Goal: Contribute content

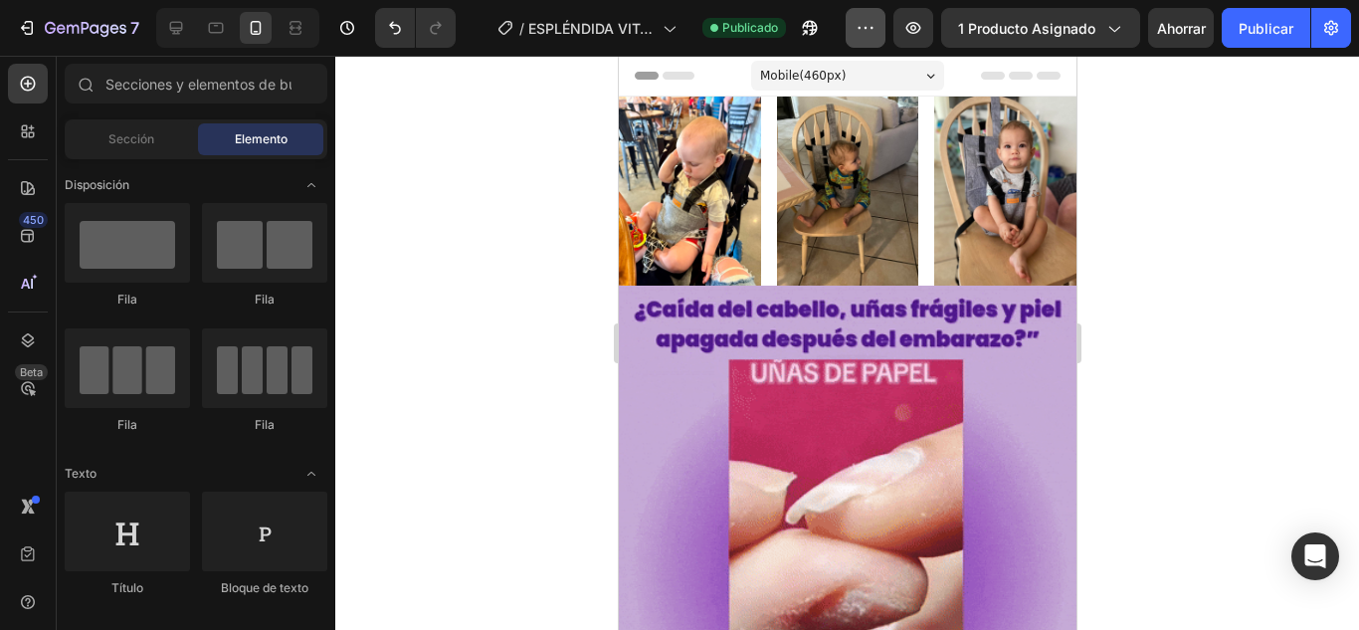
scroll to position [4178, 0]
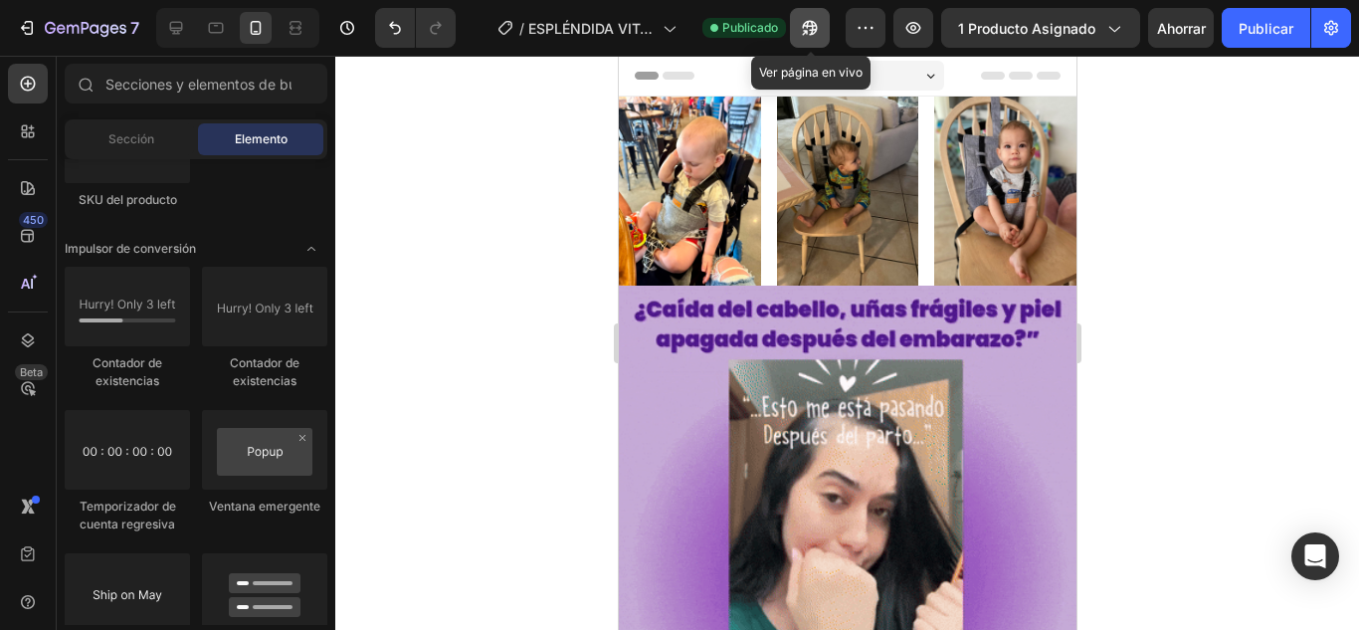
click at [826, 30] on button "button" at bounding box center [810, 28] width 40 height 40
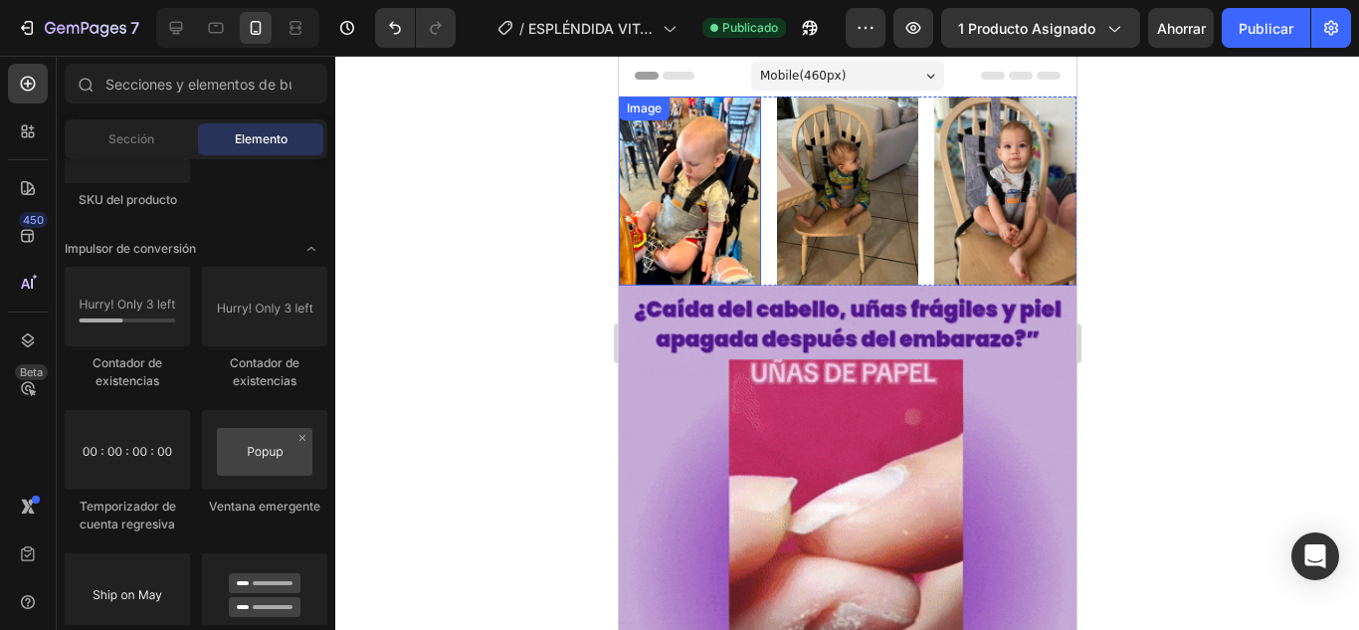
click at [688, 186] on img at bounding box center [689, 190] width 142 height 189
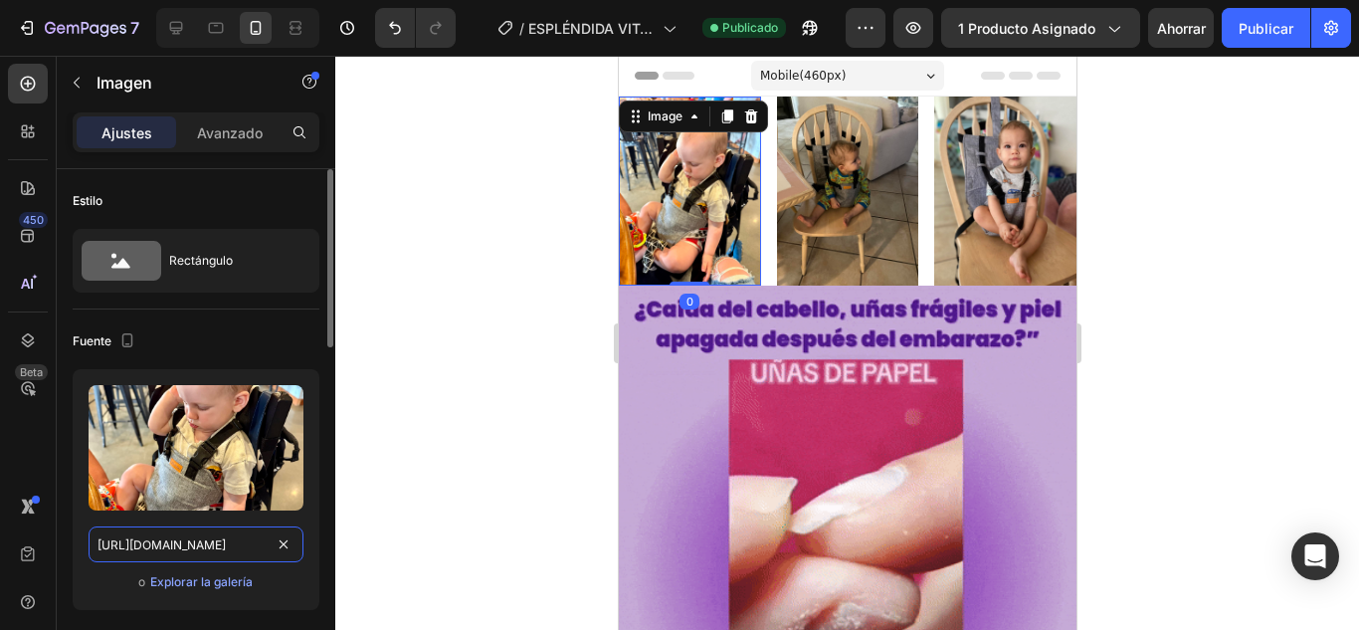
click at [209, 553] on input "[URL][DOMAIN_NAME]" at bounding box center [196, 544] width 215 height 36
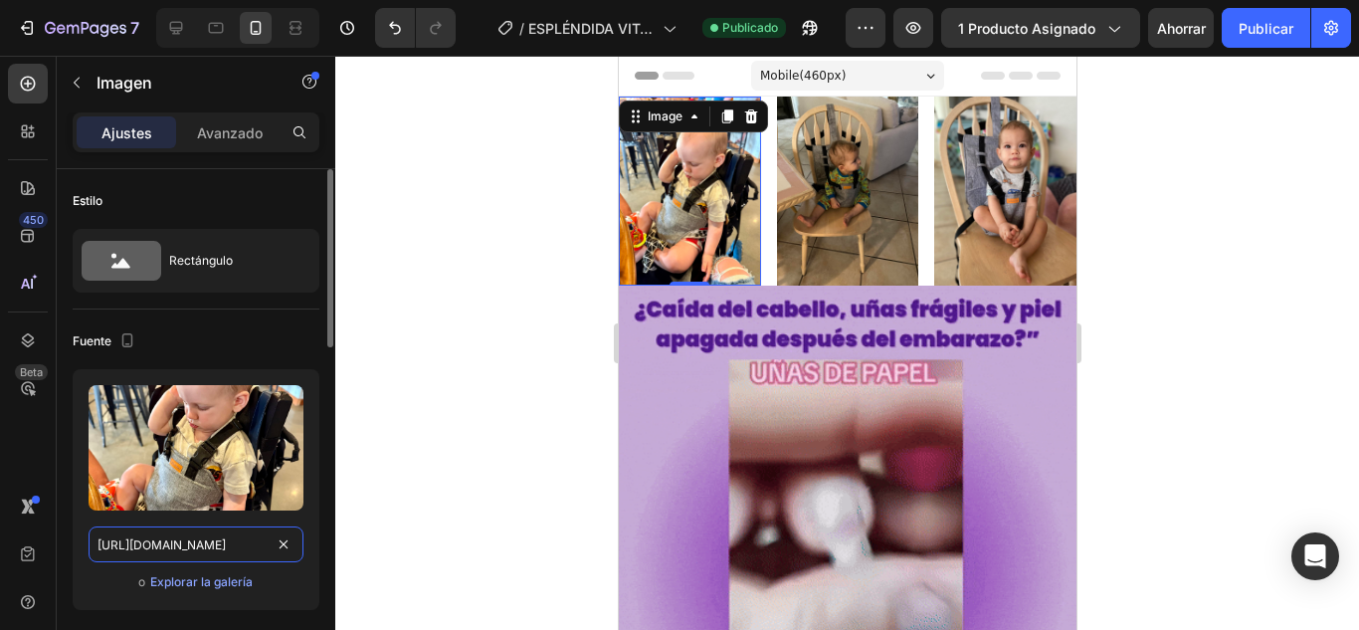
paste input "[DOMAIN_NAME][URL]"
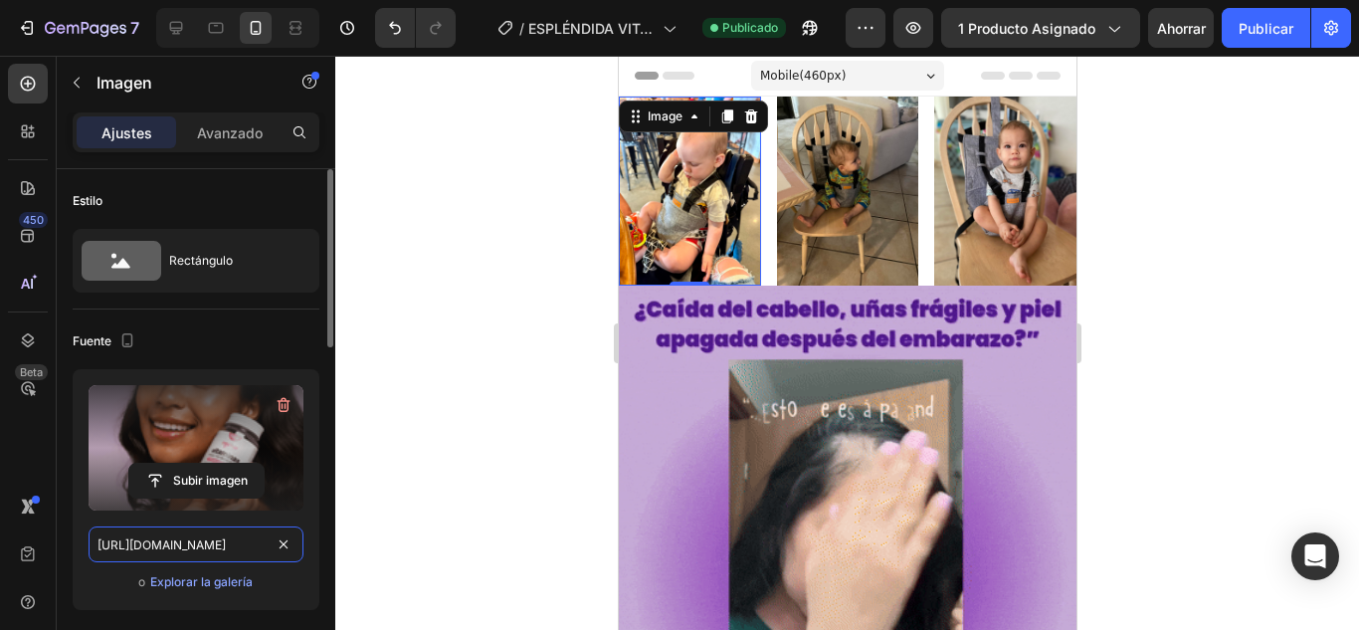
scroll to position [0, 764]
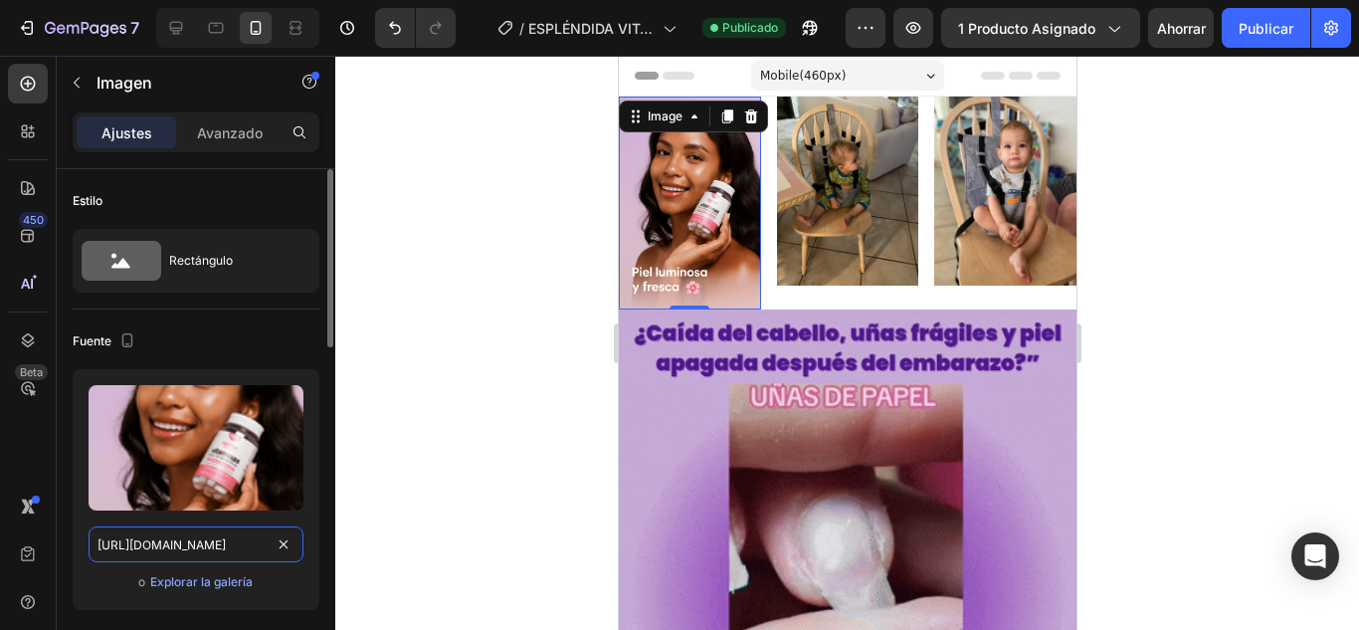
type input "[URL][DOMAIN_NAME]"
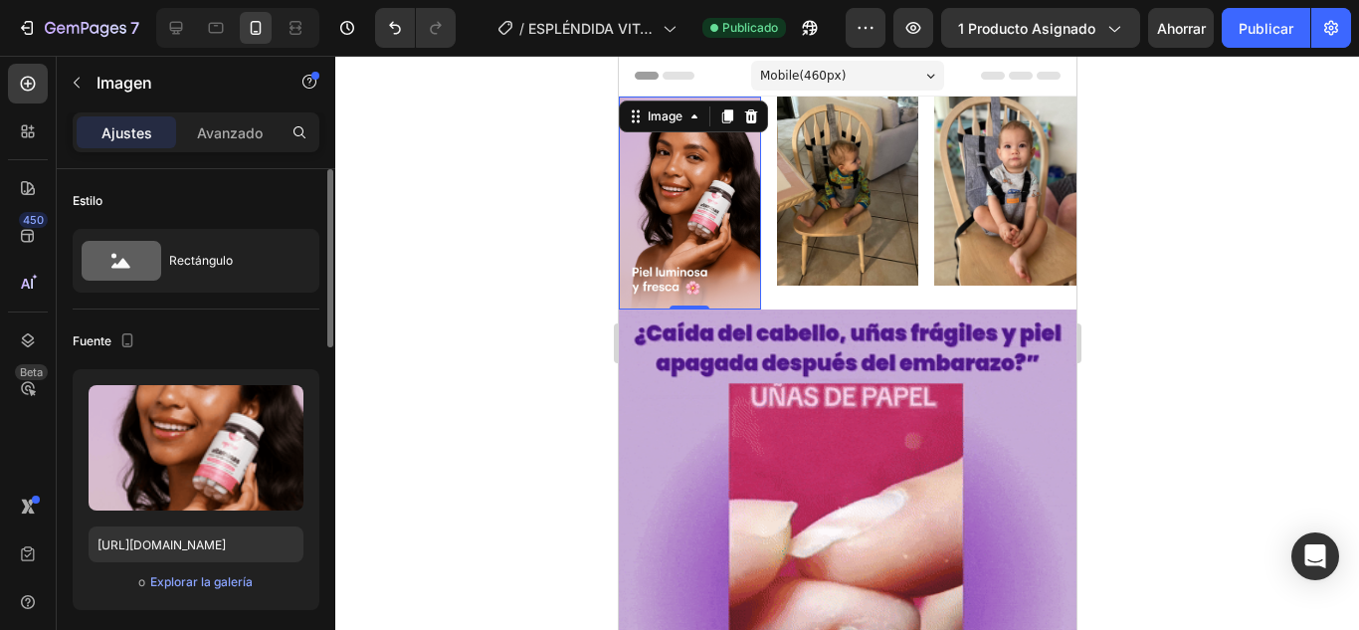
scroll to position [0, 0]
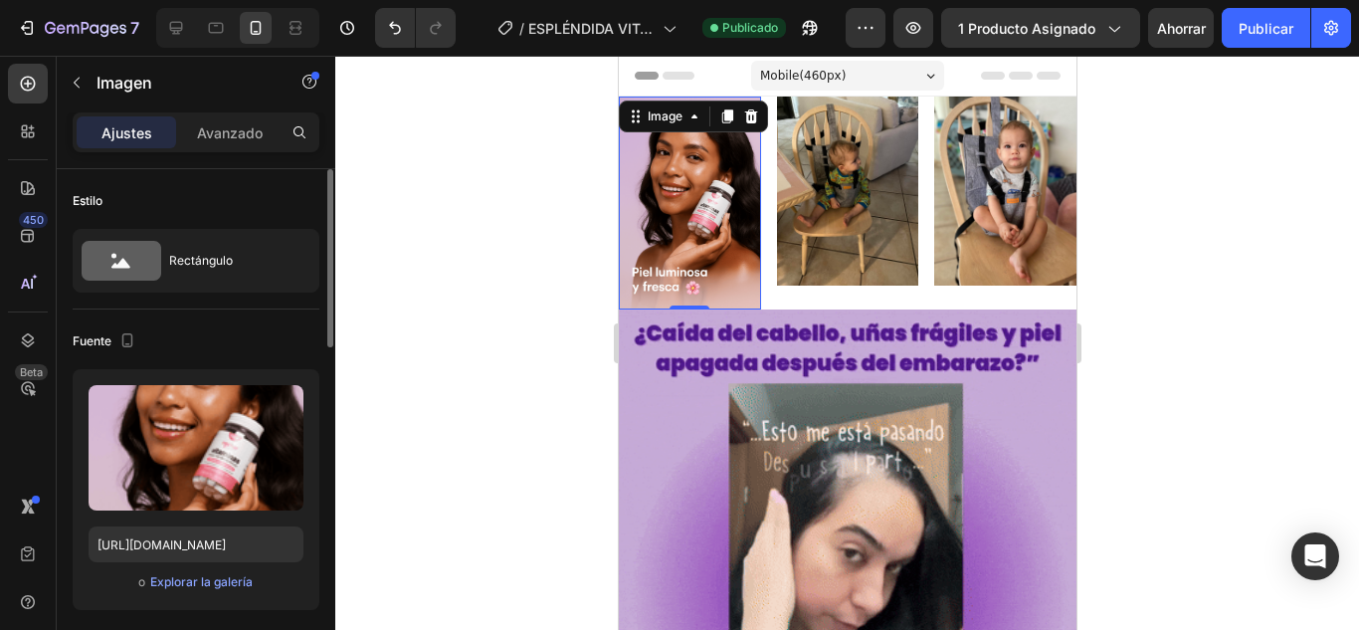
click at [228, 328] on div "Fuente" at bounding box center [196, 341] width 247 height 32
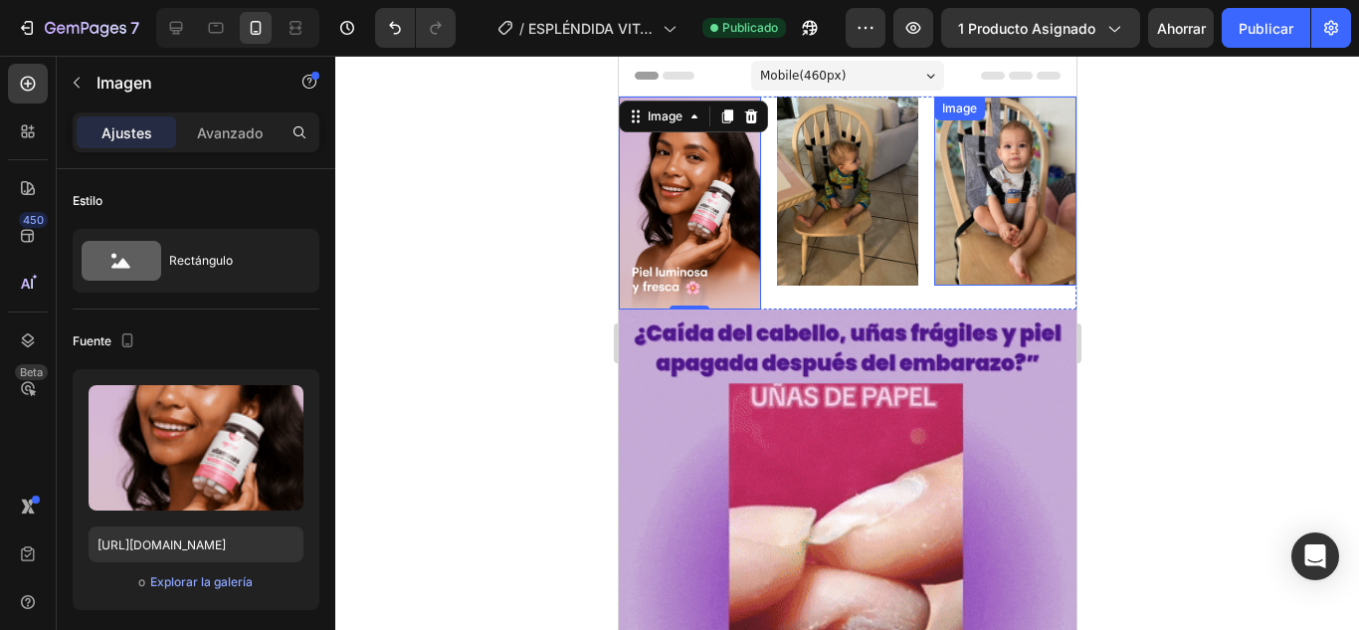
click at [1009, 178] on img at bounding box center [1004, 190] width 142 height 189
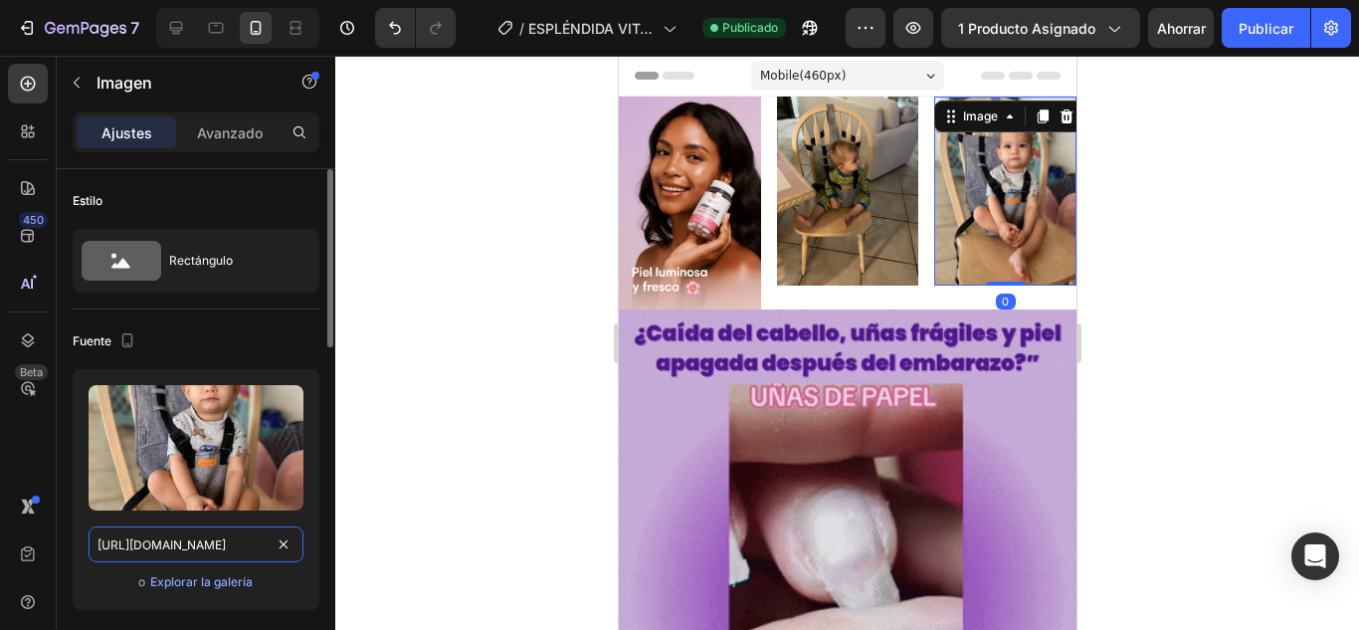
click at [212, 542] on input "[URL][DOMAIN_NAME]" at bounding box center [196, 544] width 215 height 36
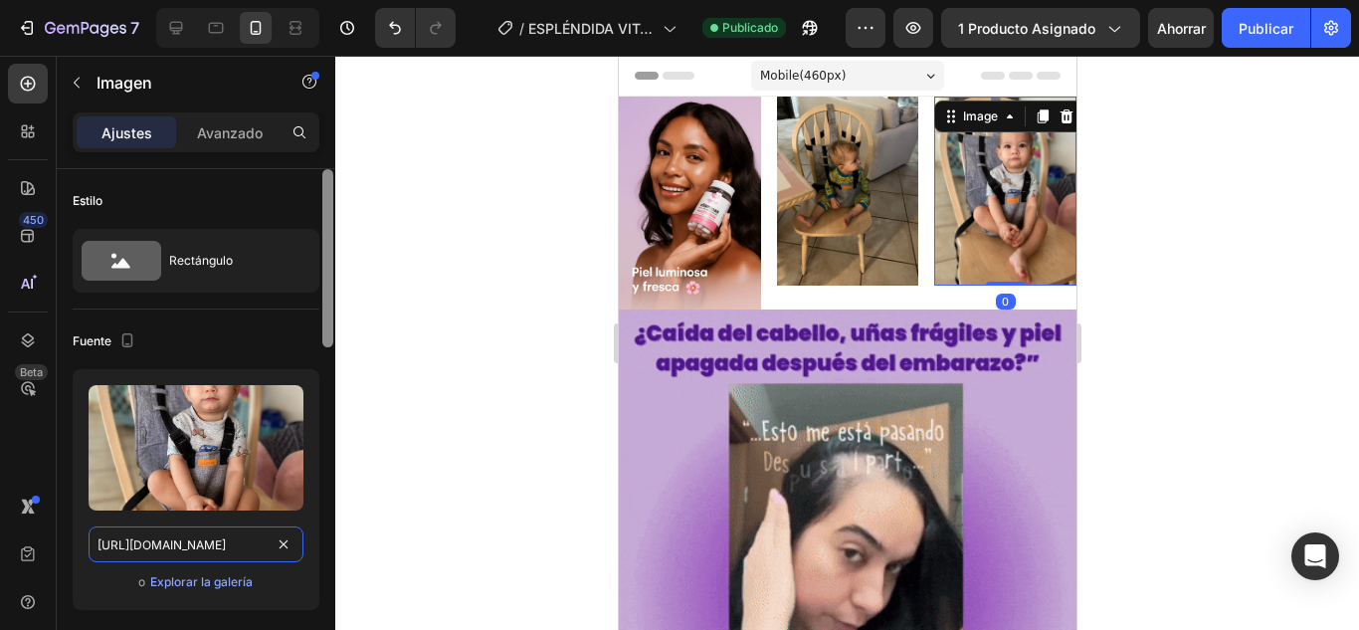
paste input "[DOMAIN_NAME][URL]"
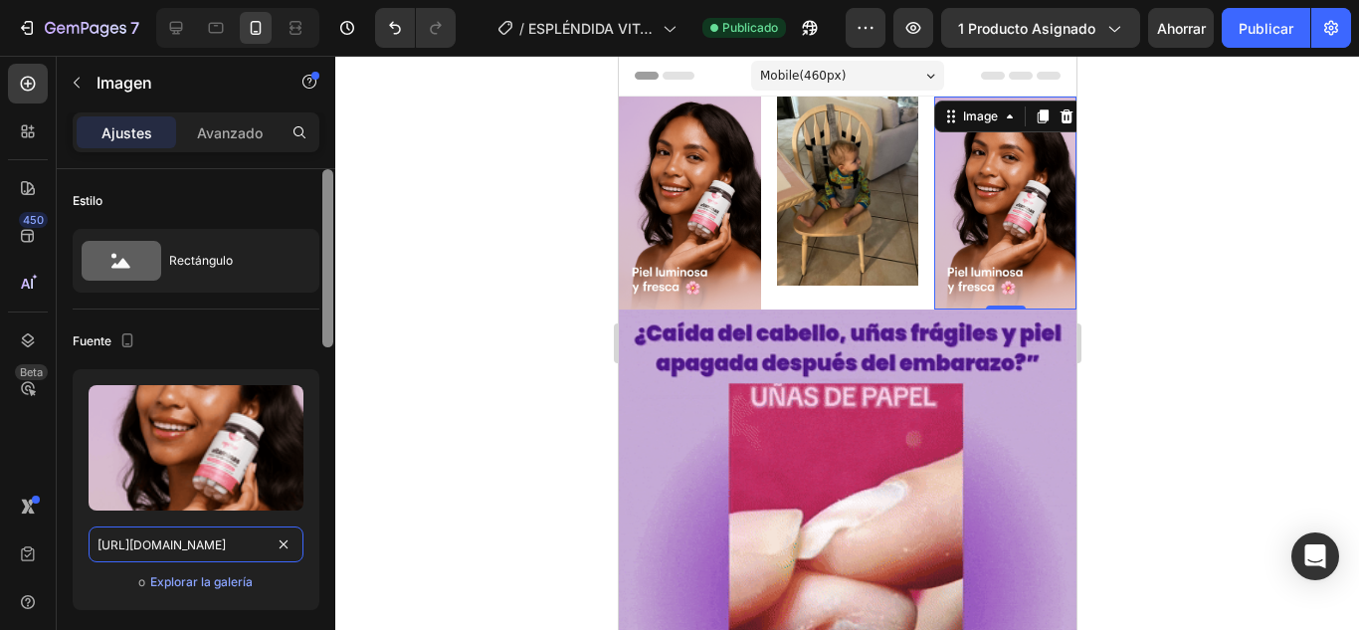
scroll to position [0, 764]
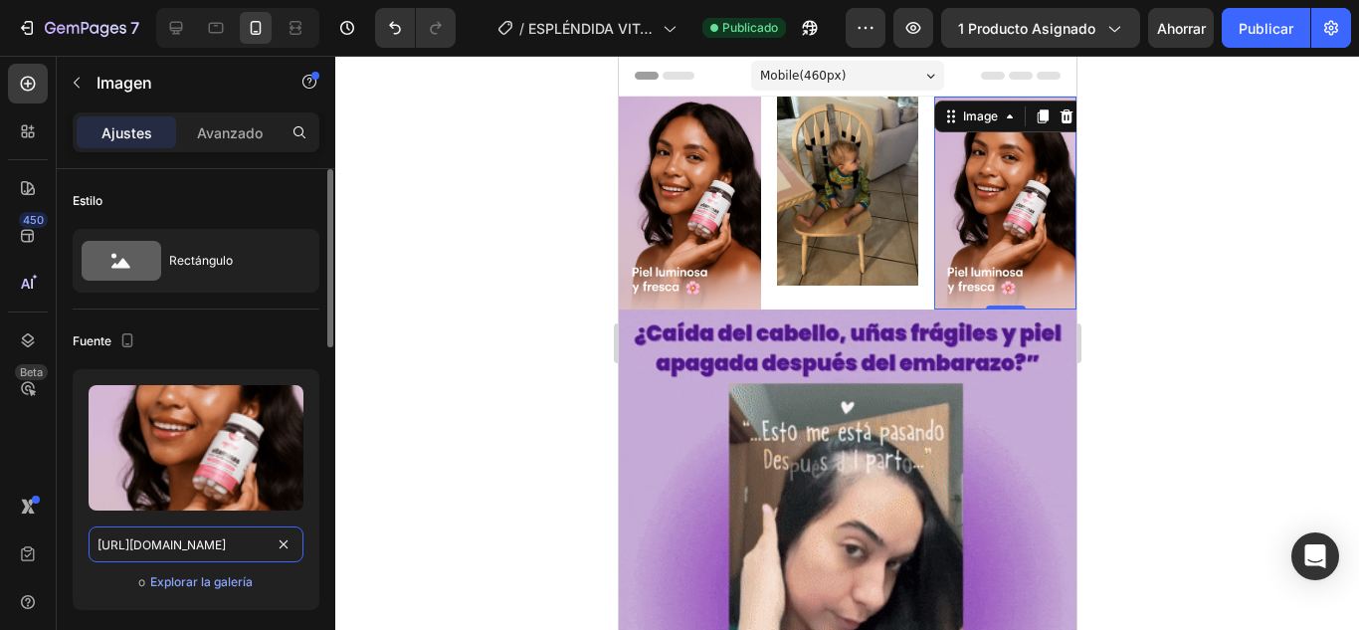
type input "[URL][DOMAIN_NAME]"
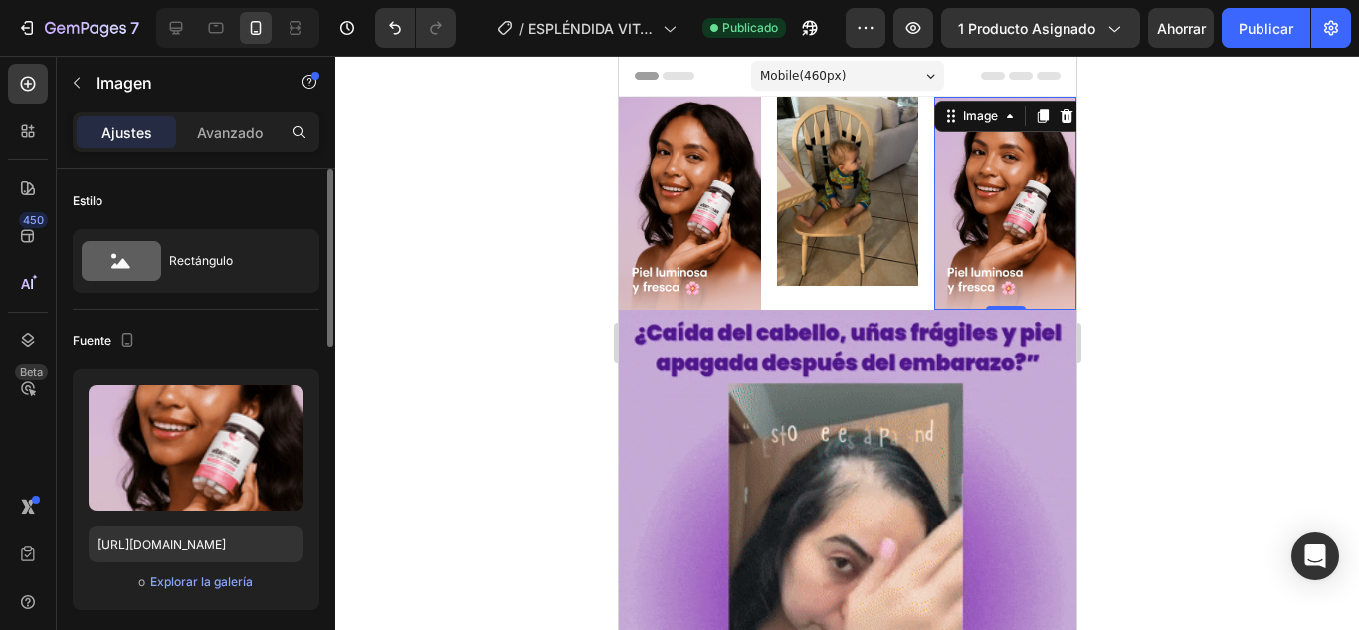
scroll to position [0, 0]
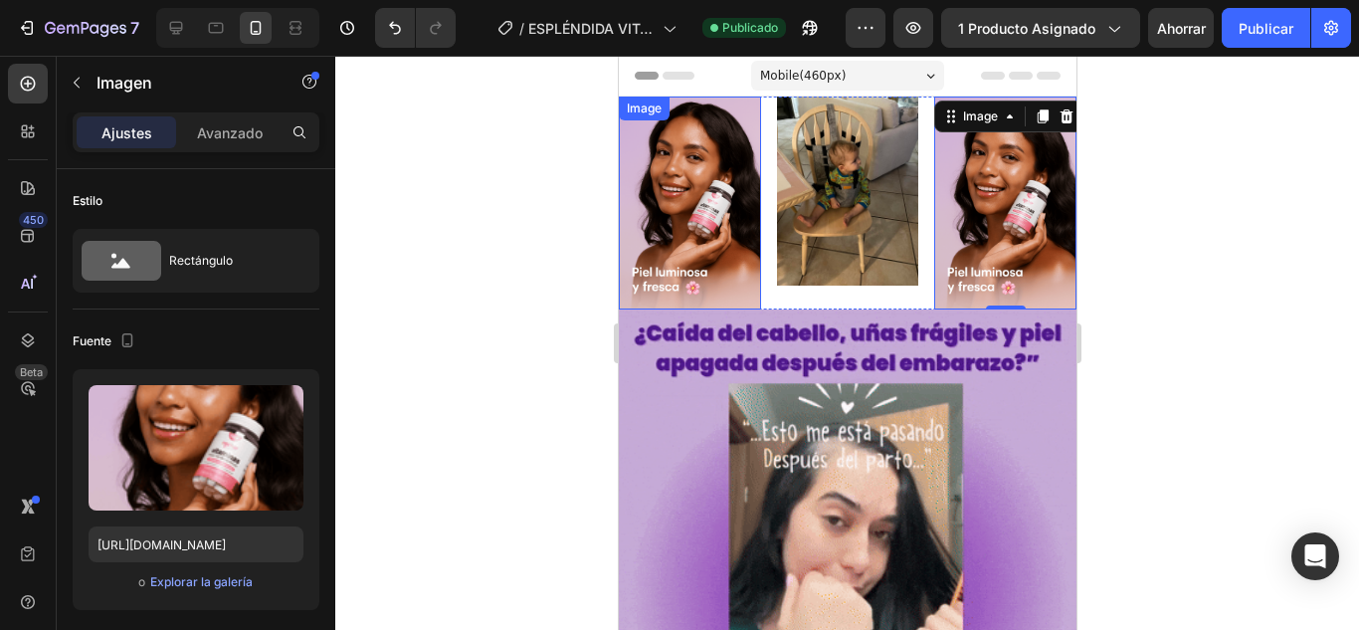
click at [724, 187] on img at bounding box center [689, 202] width 142 height 213
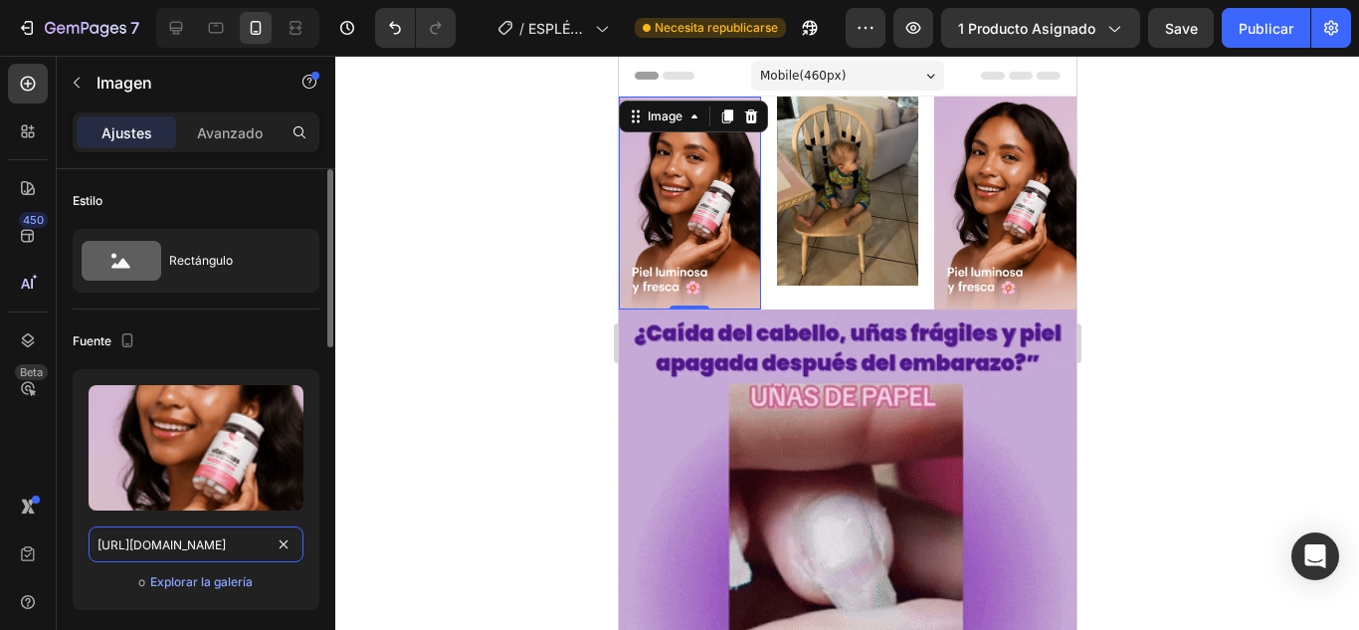
click at [218, 551] on input "[URL][DOMAIN_NAME]" at bounding box center [196, 544] width 215 height 36
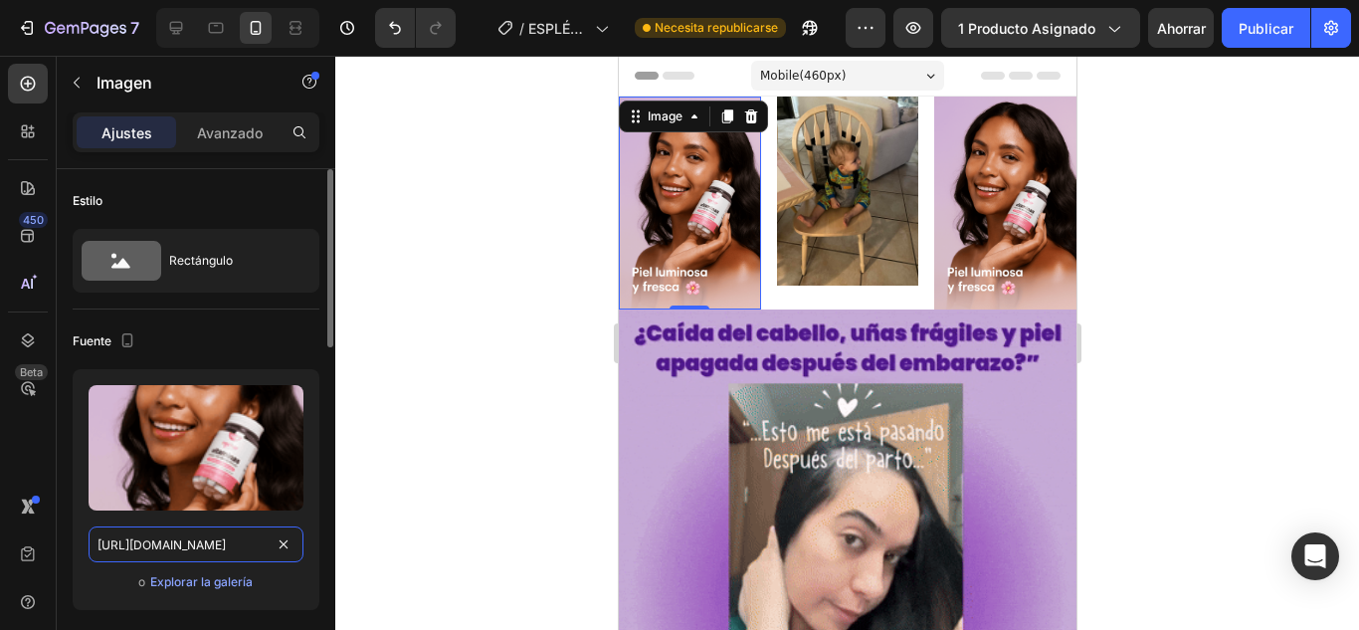
paste input "3_Cabello_Fuerte_y_Saludable_remix_01k3q4tpvdftt844aq5fc7mbet"
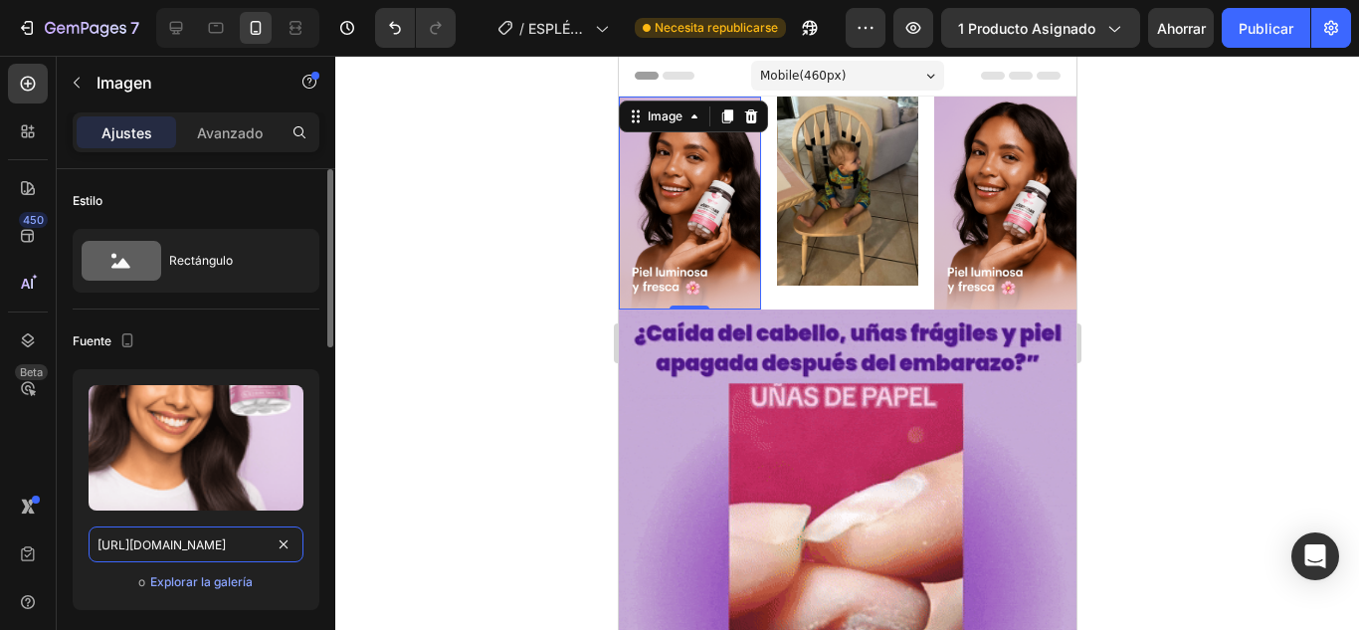
scroll to position [0, 722]
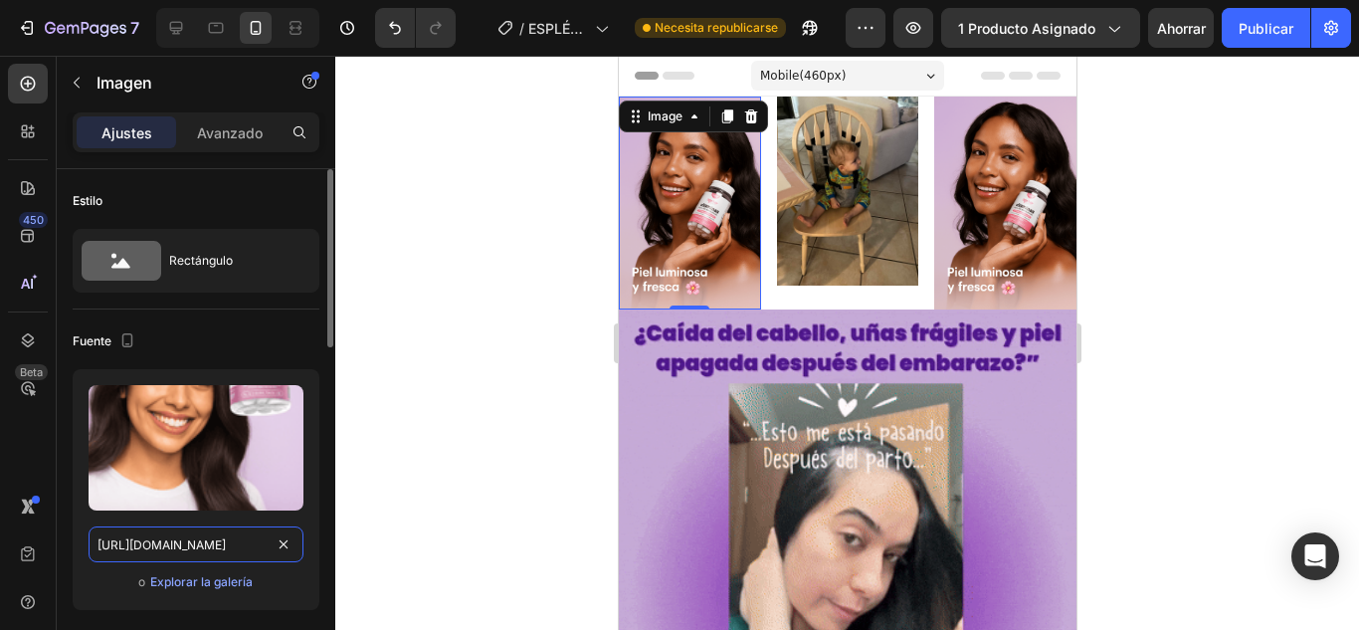
type input "[URL][DOMAIN_NAME]"
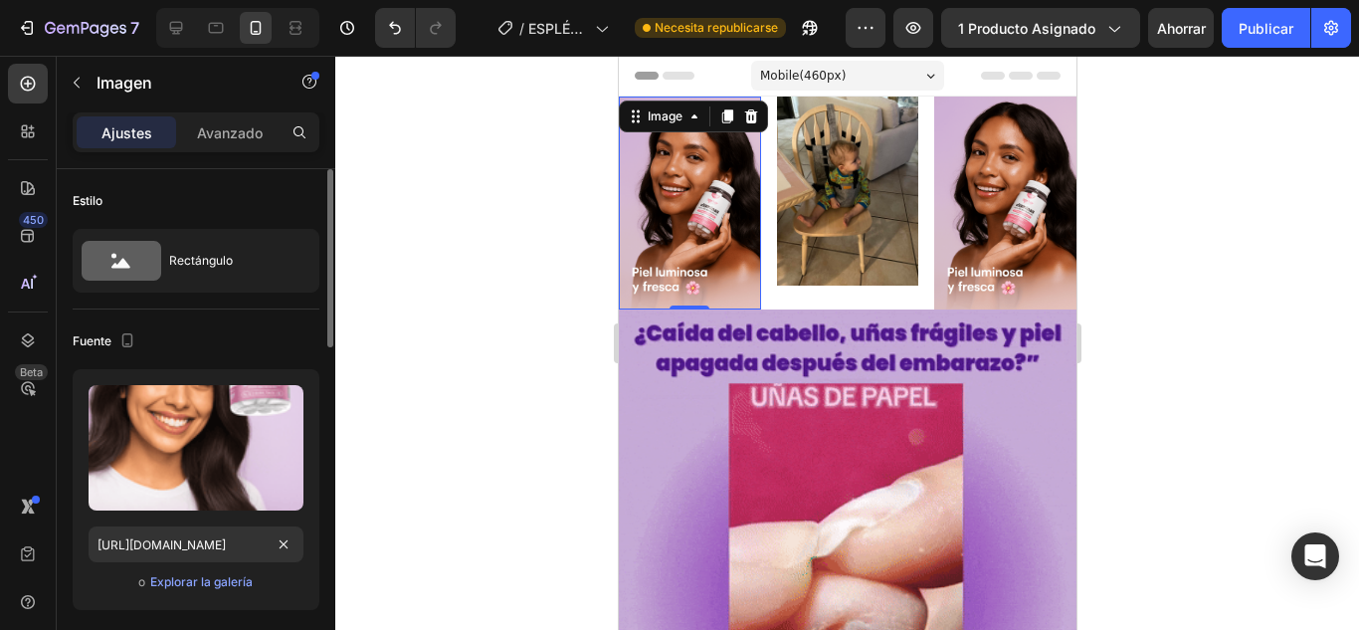
scroll to position [0, 0]
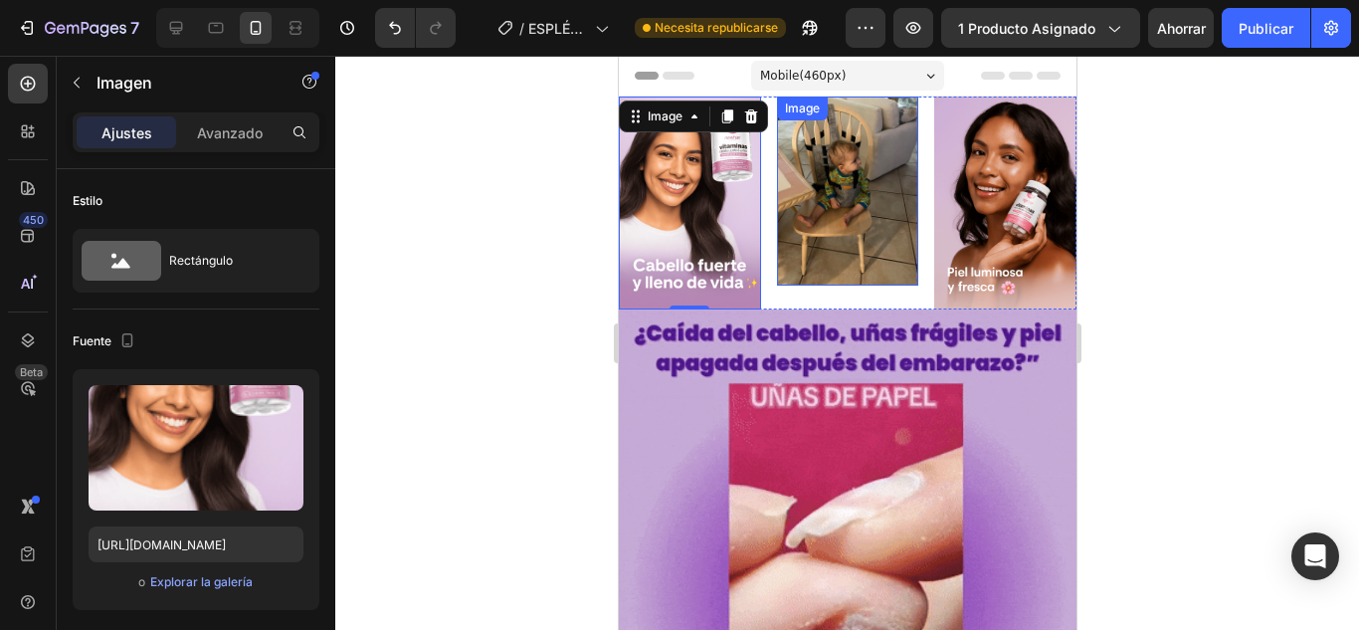
click at [864, 202] on img at bounding box center [847, 190] width 142 height 189
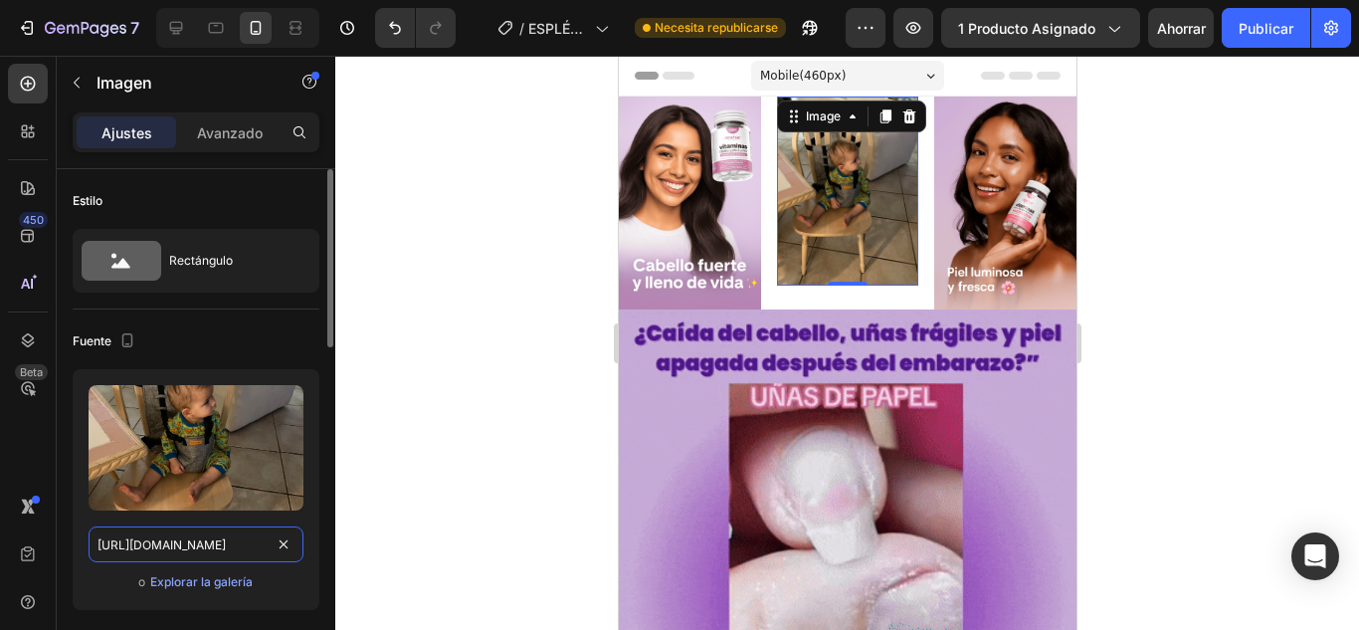
click at [226, 533] on input "[URL][DOMAIN_NAME]" at bounding box center [196, 544] width 215 height 36
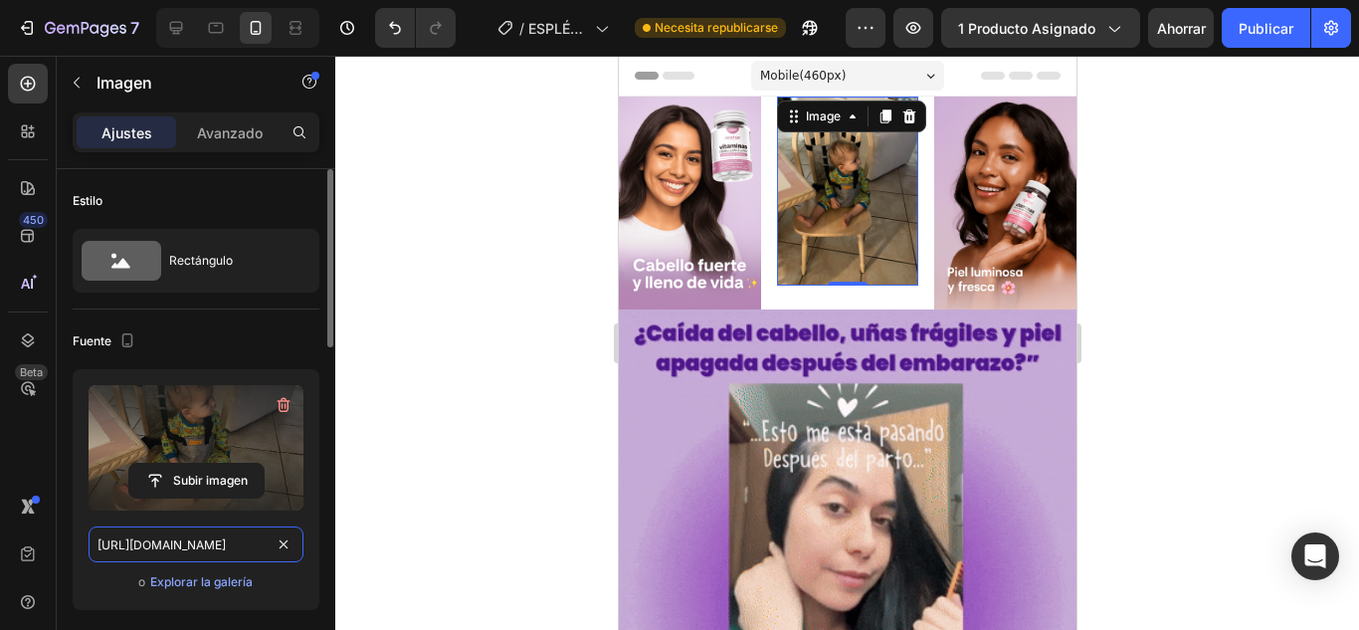
paste input "[DOMAIN_NAME][URL]"
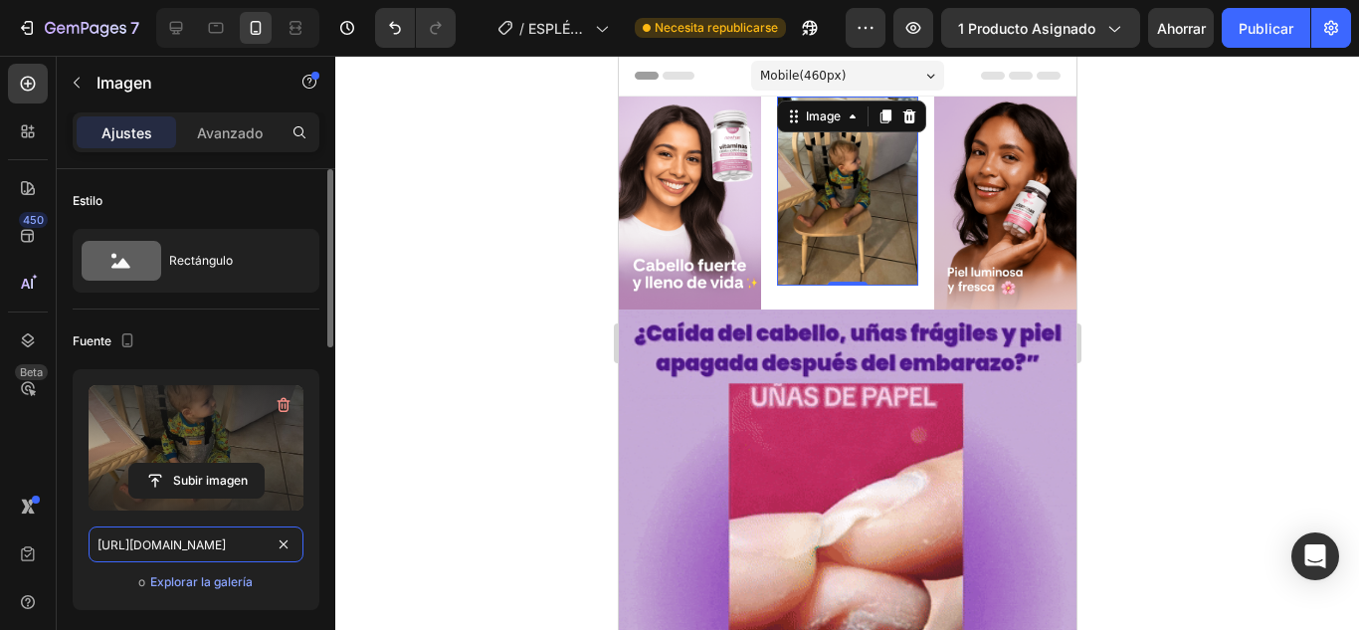
scroll to position [0, 726]
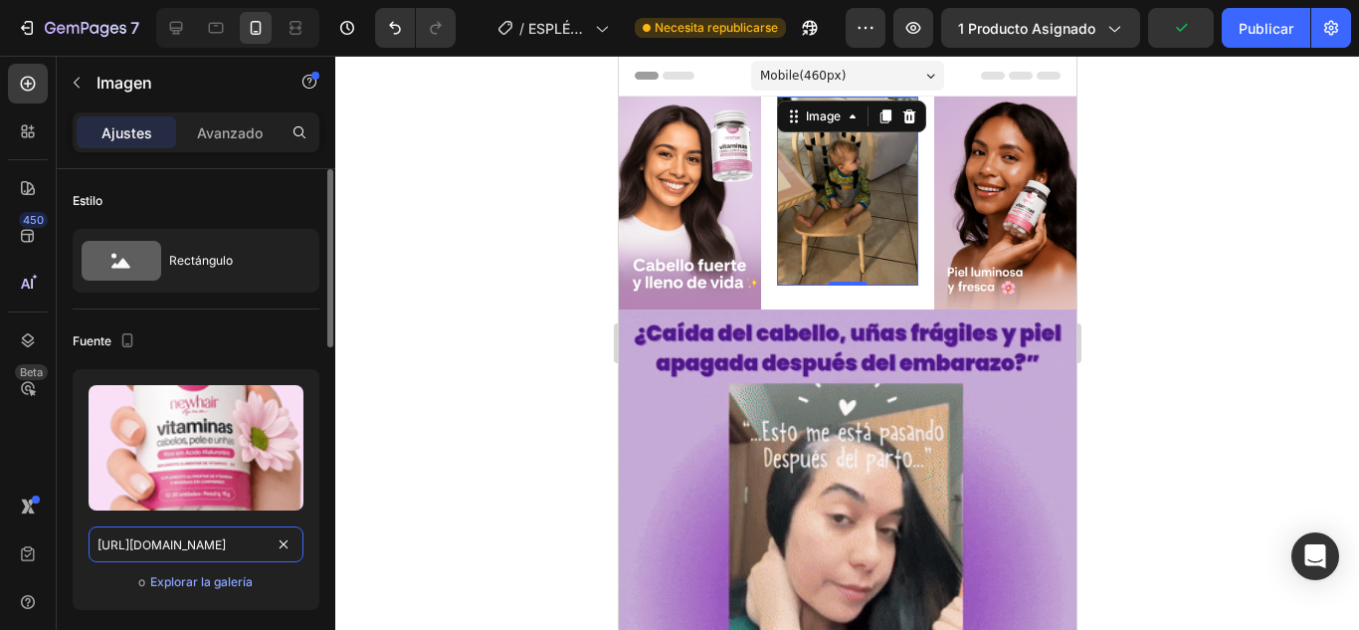
type input "[URL][DOMAIN_NAME]"
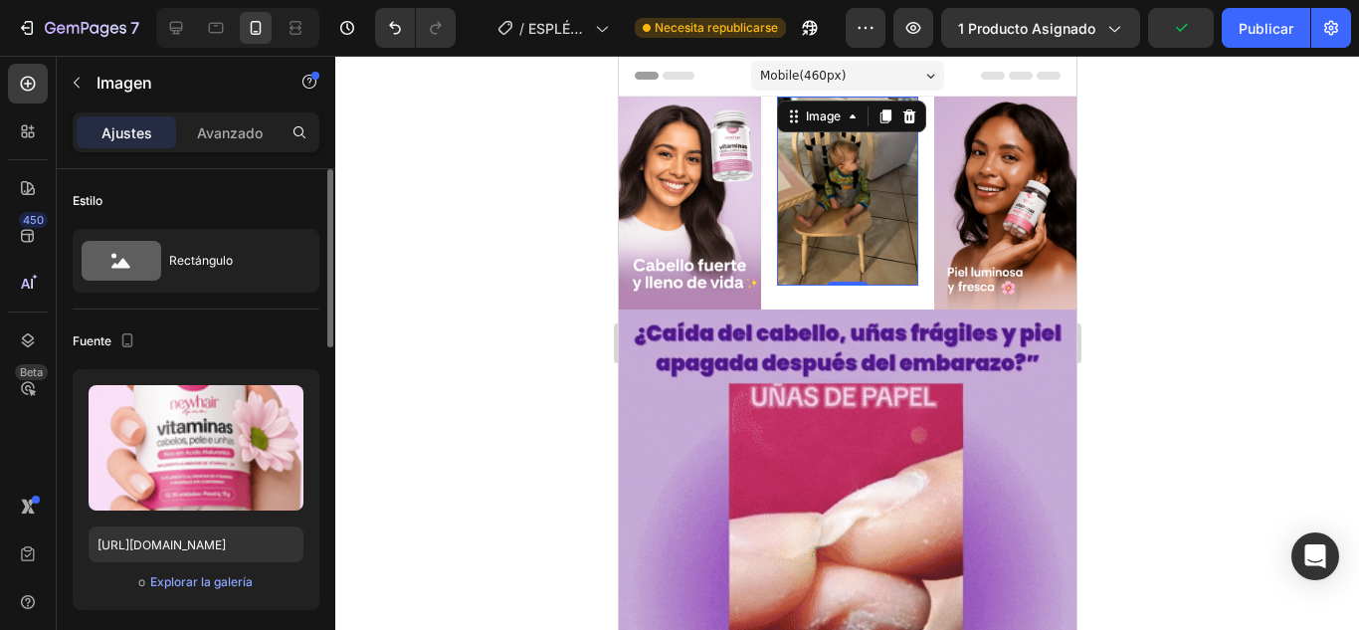
scroll to position [0, 0]
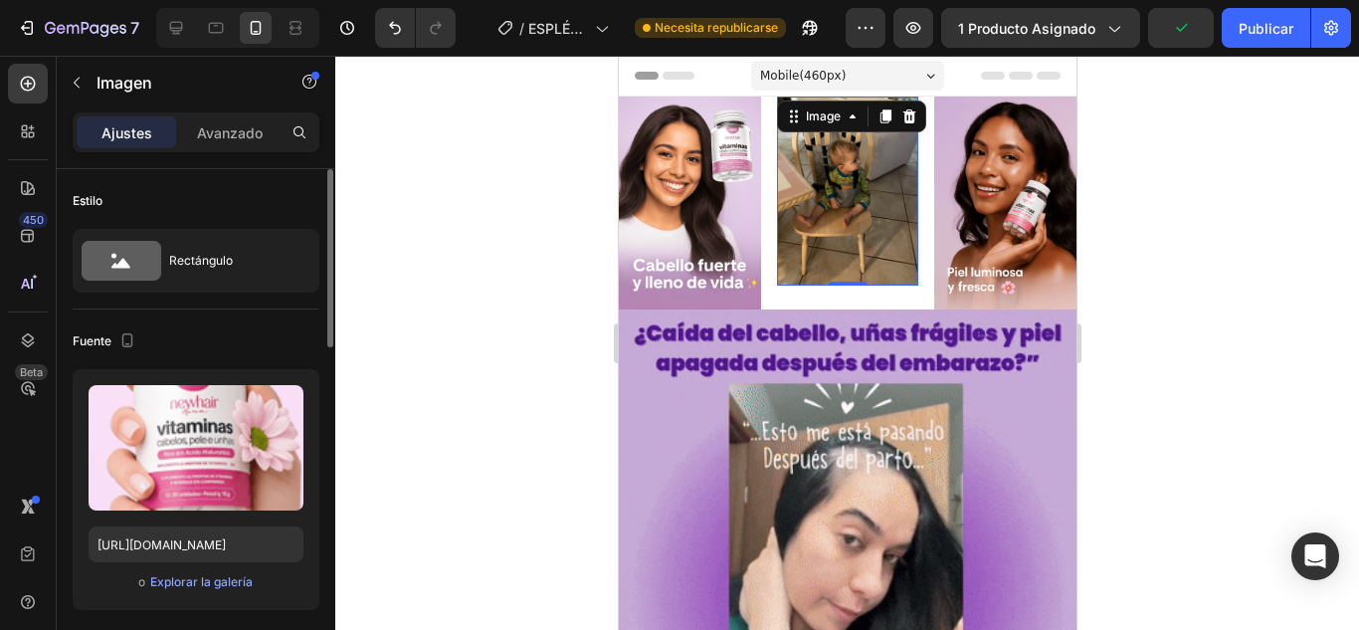
click at [278, 340] on div "Fuente" at bounding box center [196, 341] width 247 height 32
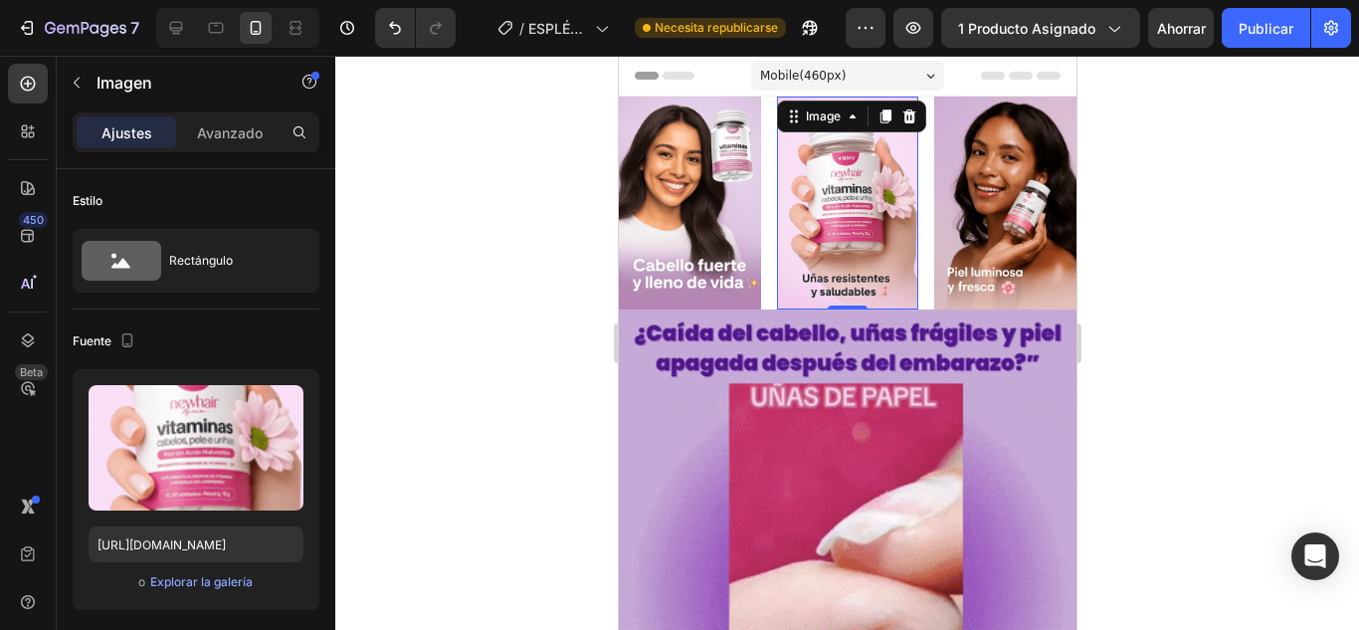
click at [505, 378] on div at bounding box center [847, 343] width 1024 height 574
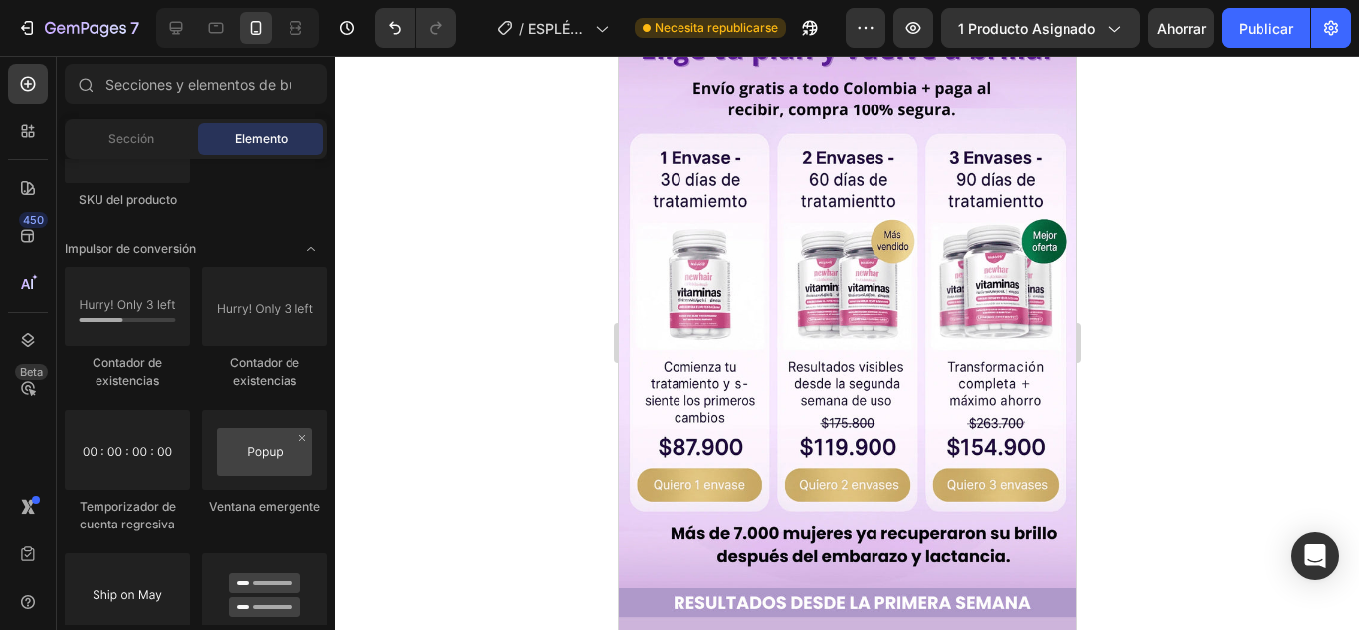
scroll to position [597, 0]
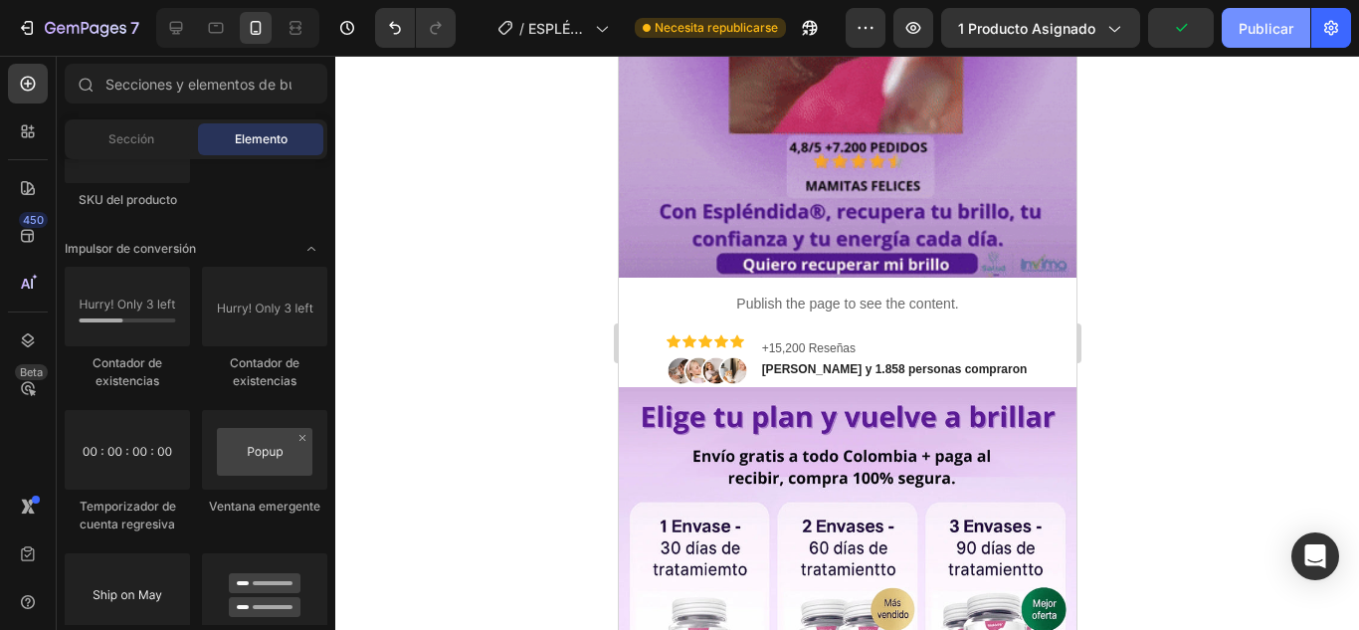
click at [1245, 32] on font "Publicar" at bounding box center [1265, 28] width 55 height 17
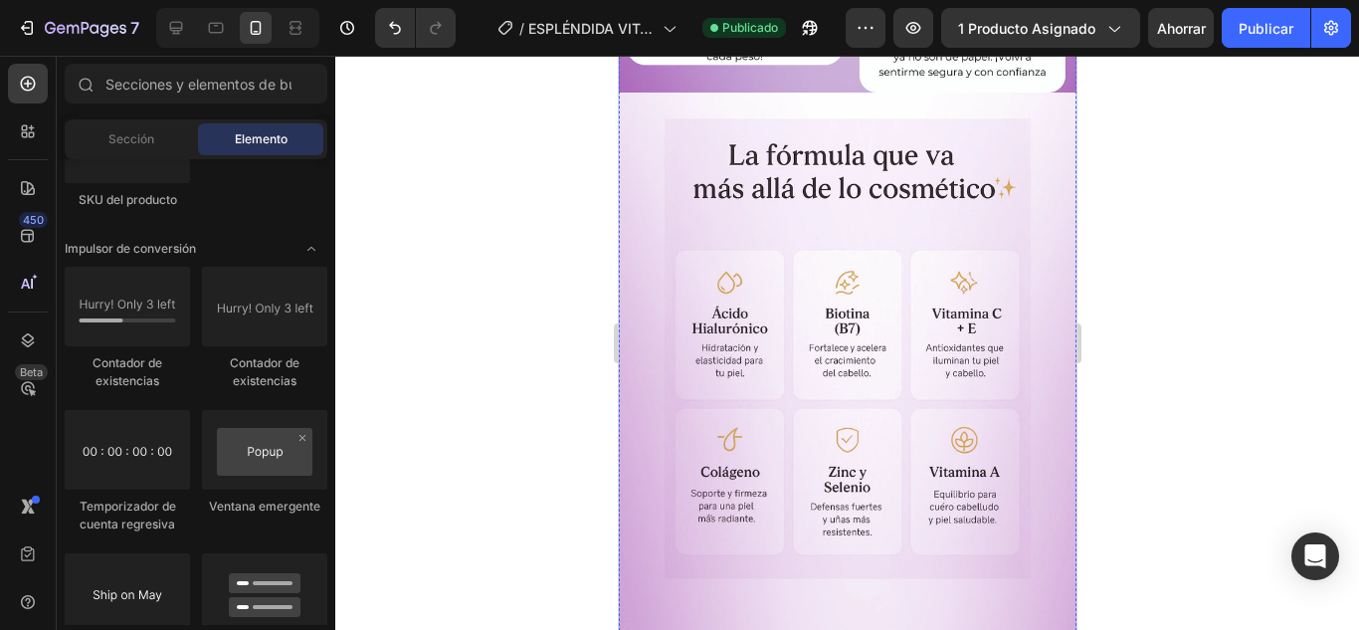
scroll to position [4675, 0]
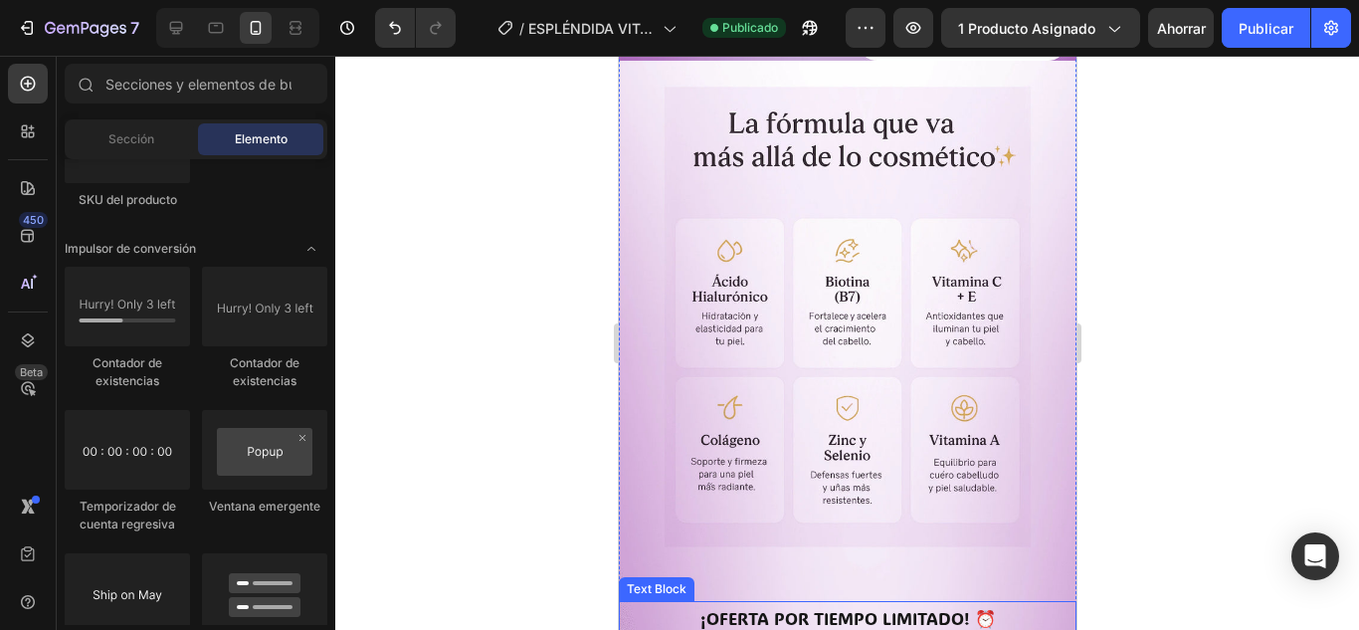
click at [1021, 603] on p "¡OFERTA POR TIEMPO LIMITADO! ⏰" at bounding box center [847, 618] width 454 height 31
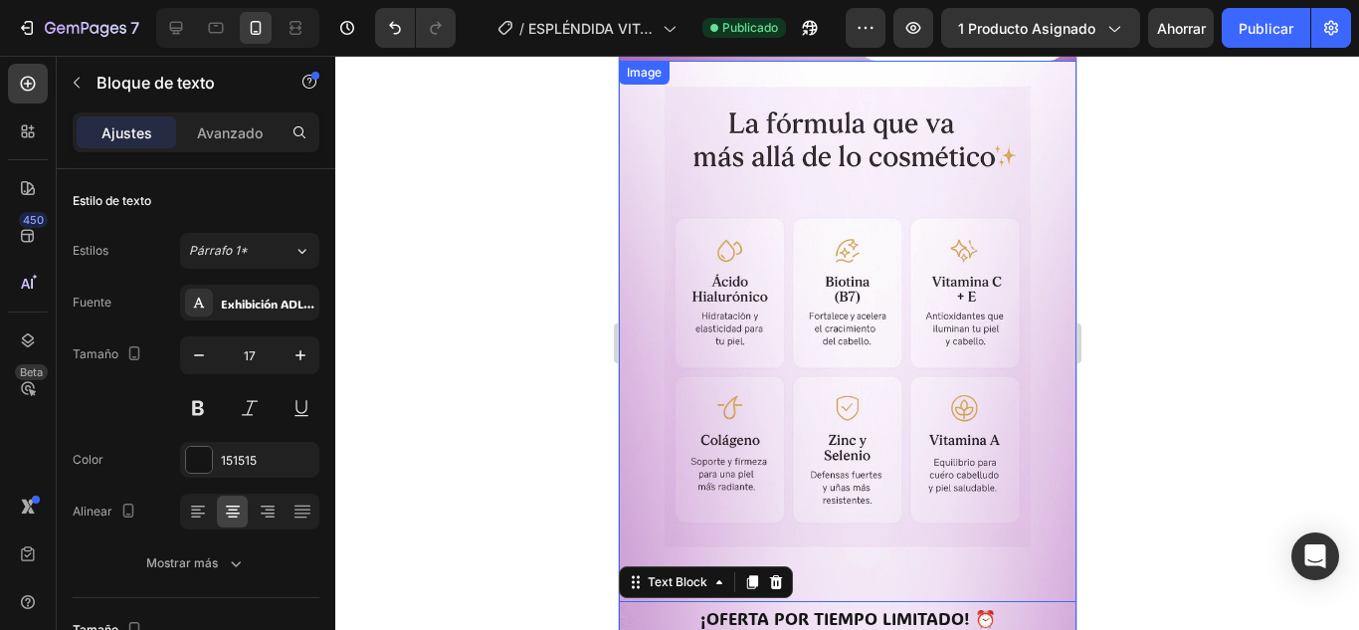
click at [953, 437] on img at bounding box center [847, 347] width 458 height 572
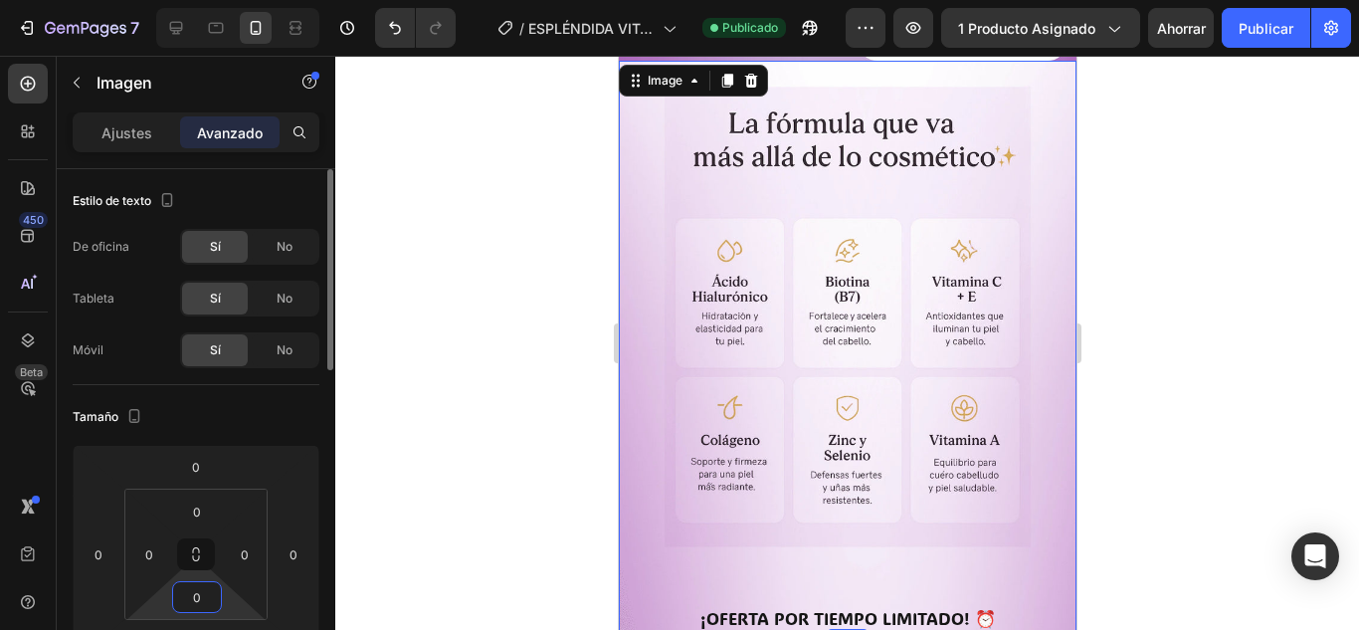
click at [222, 0] on html "7 Version history / ESPLÉNDIDA VITAMINAS Publicado Avance 1 producto asignado A…" at bounding box center [679, 0] width 1359 height 0
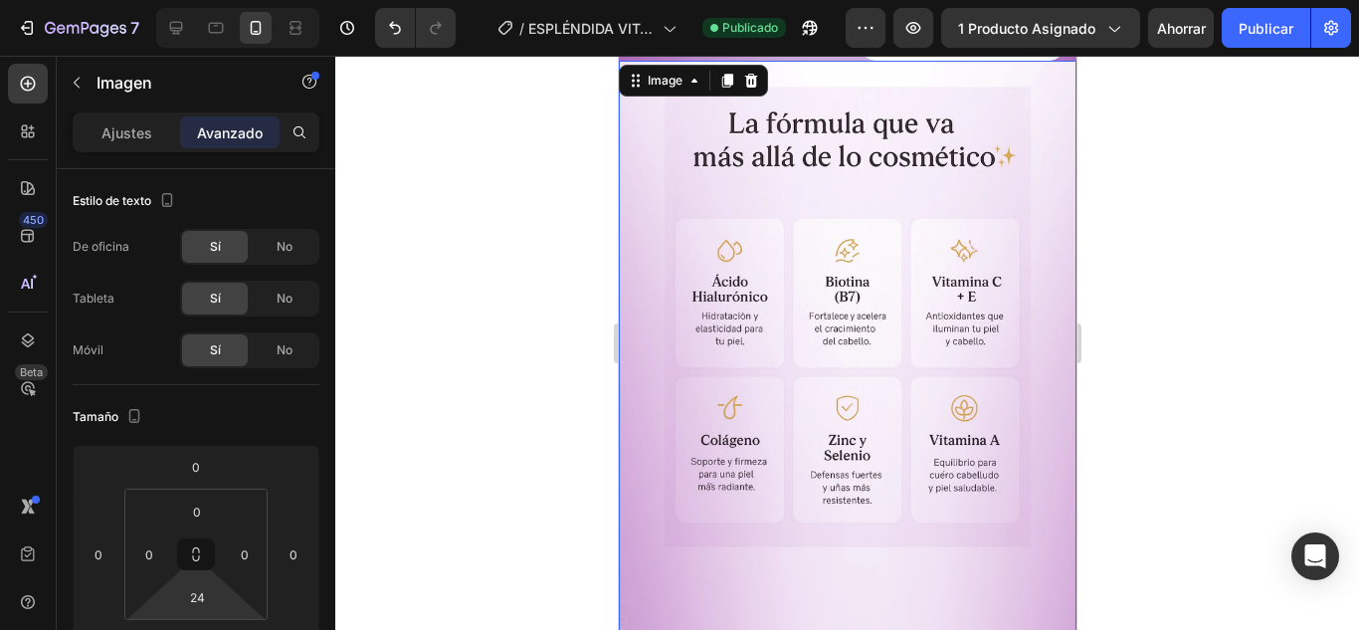
type input "32"
drag, startPoint x: 229, startPoint y: 608, endPoint x: 243, endPoint y: 592, distance: 21.1
click at [243, 0] on html "7 Version history / ESPLÉNDIDA VITAMINAS Publicado Avance 1 producto asignado A…" at bounding box center [679, 0] width 1359 height 0
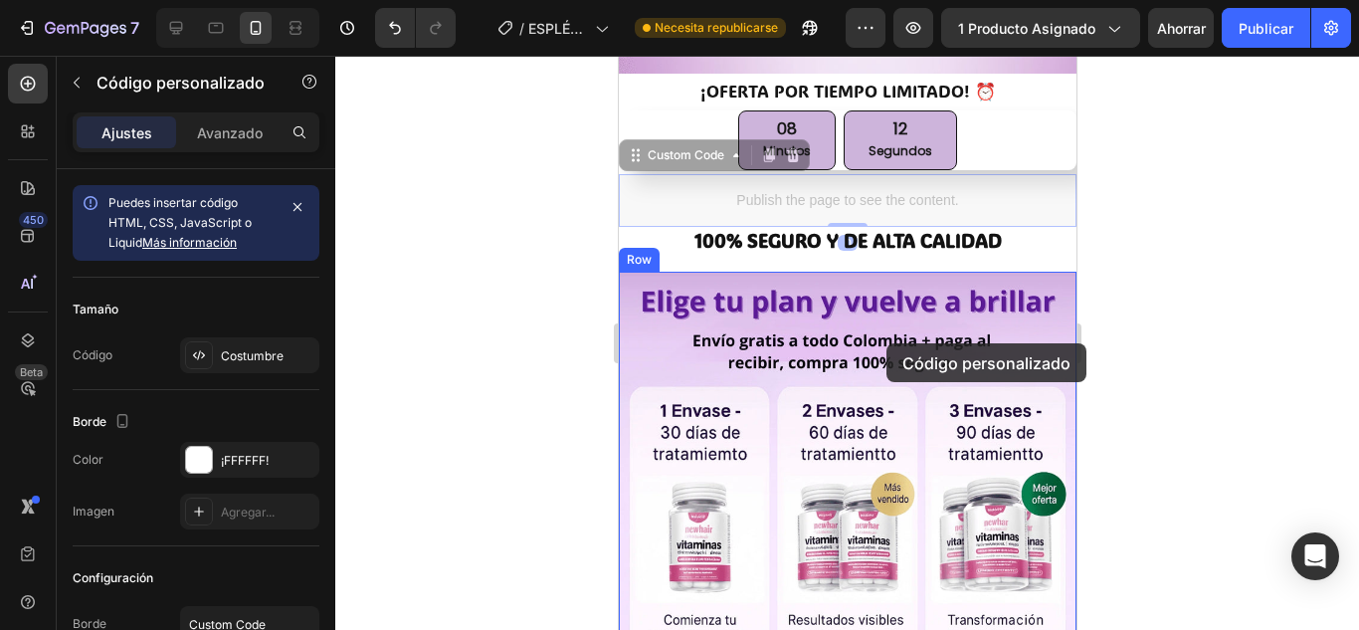
scroll to position [5413, 0]
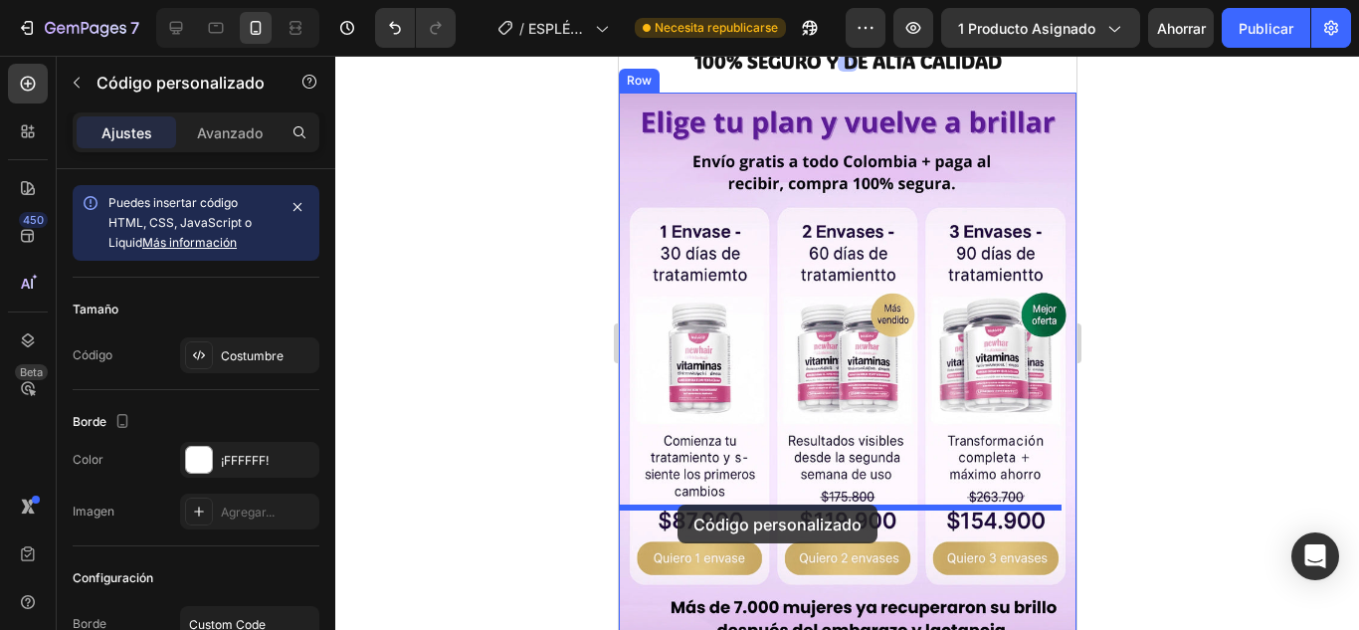
drag, startPoint x: 998, startPoint y: 229, endPoint x: 674, endPoint y: 503, distance: 424.1
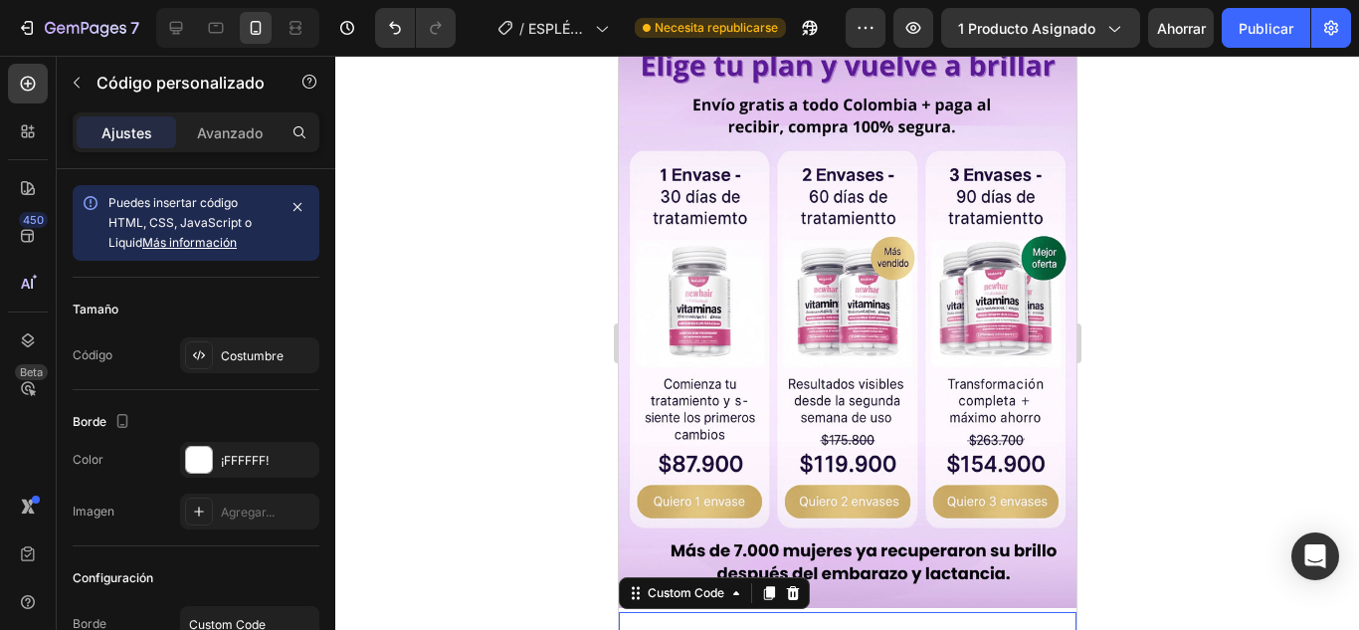
scroll to position [5356, 0]
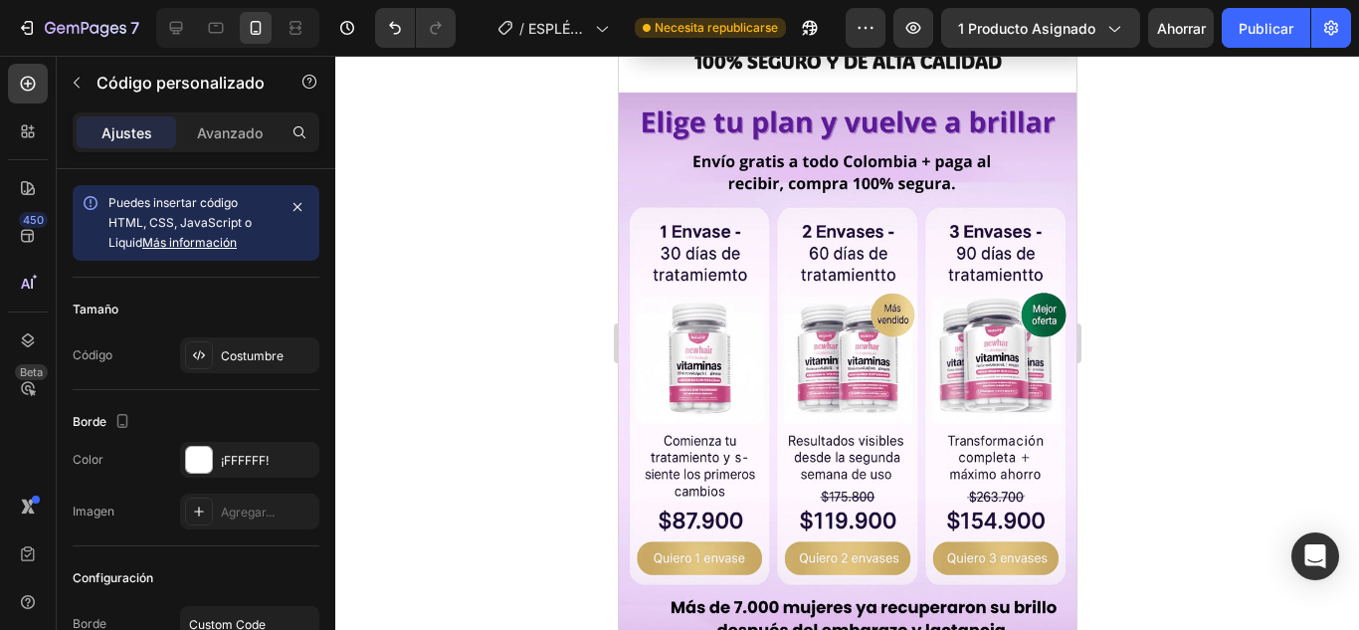
click at [1157, 392] on div at bounding box center [847, 343] width 1024 height 574
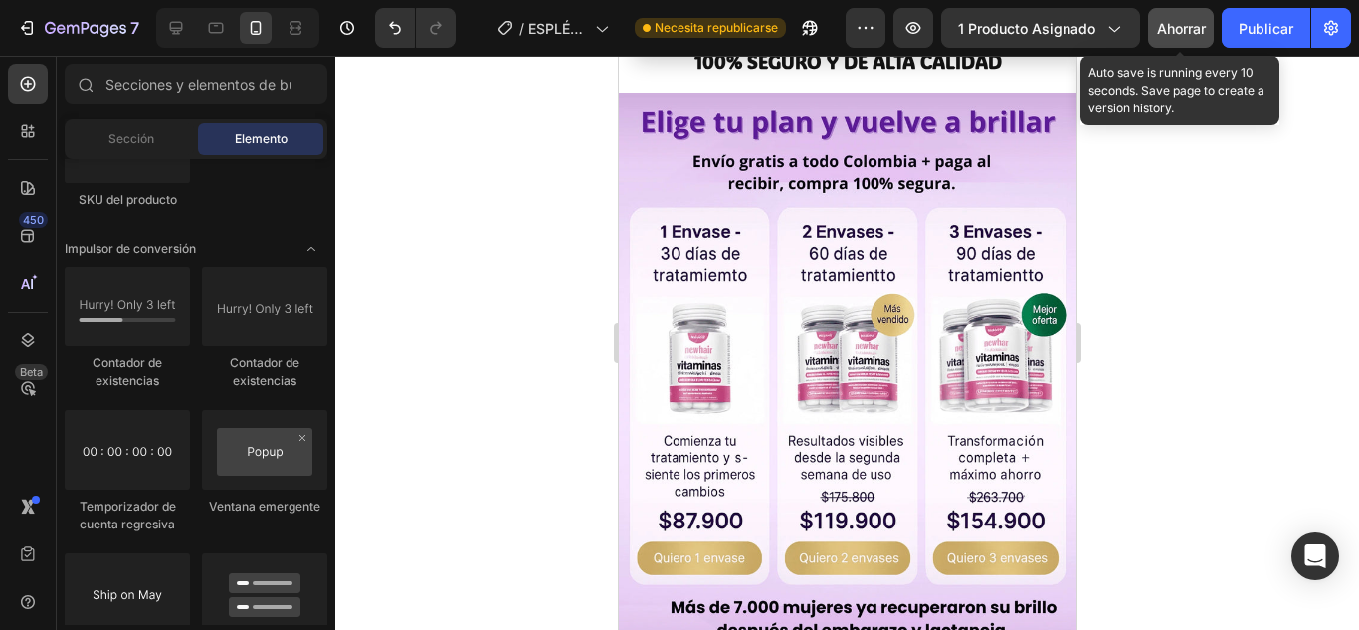
click at [1169, 30] on font "Ahorrar" at bounding box center [1181, 28] width 49 height 17
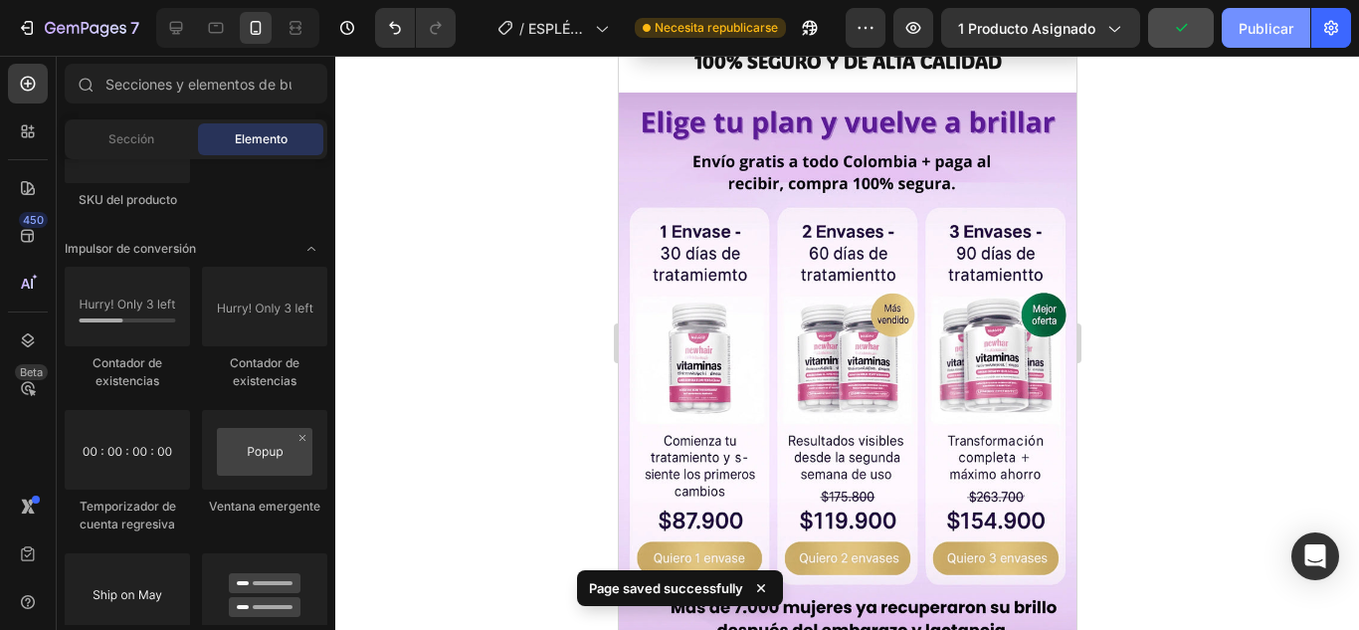
click at [1266, 41] on button "Publicar" at bounding box center [1265, 28] width 89 height 40
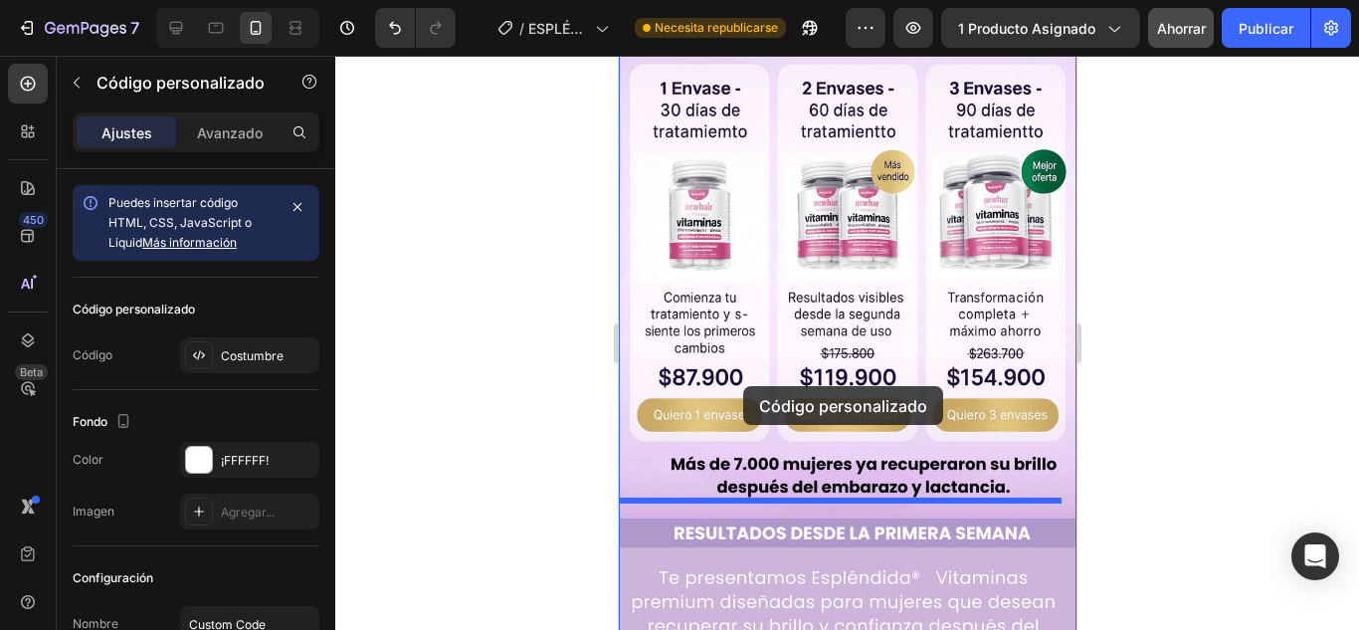
scroll to position [1145, 0]
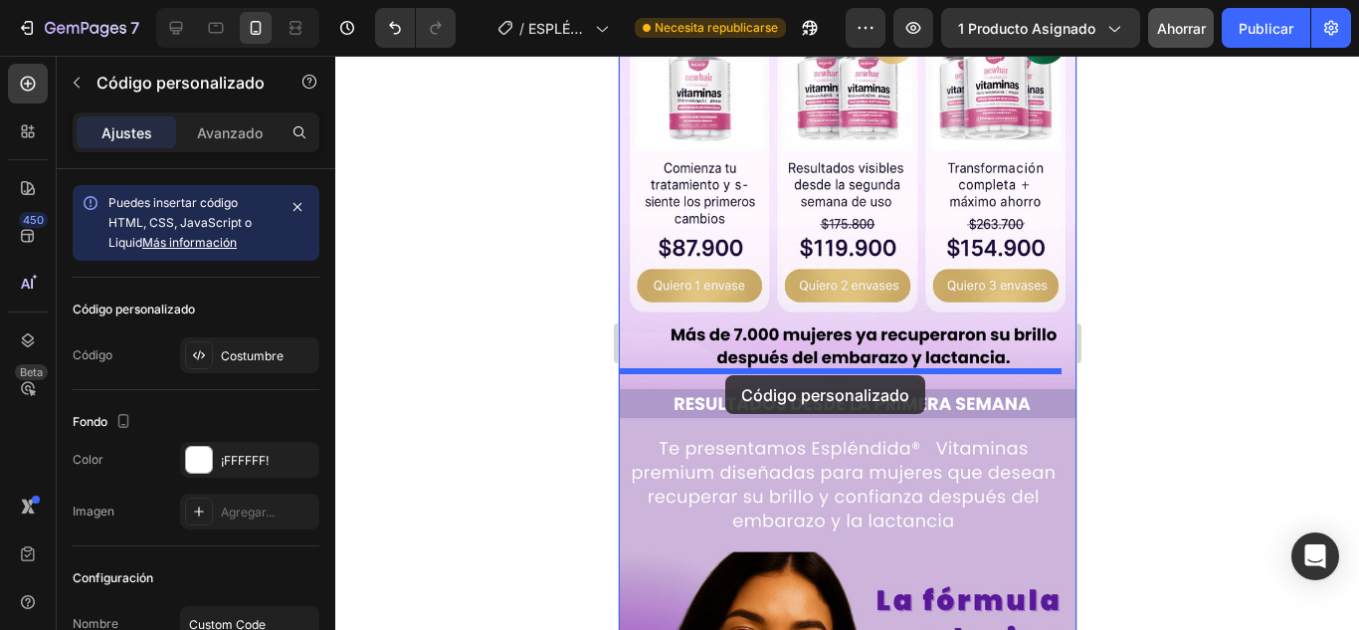
drag, startPoint x: 978, startPoint y: 599, endPoint x: 724, endPoint y: 375, distance: 338.3
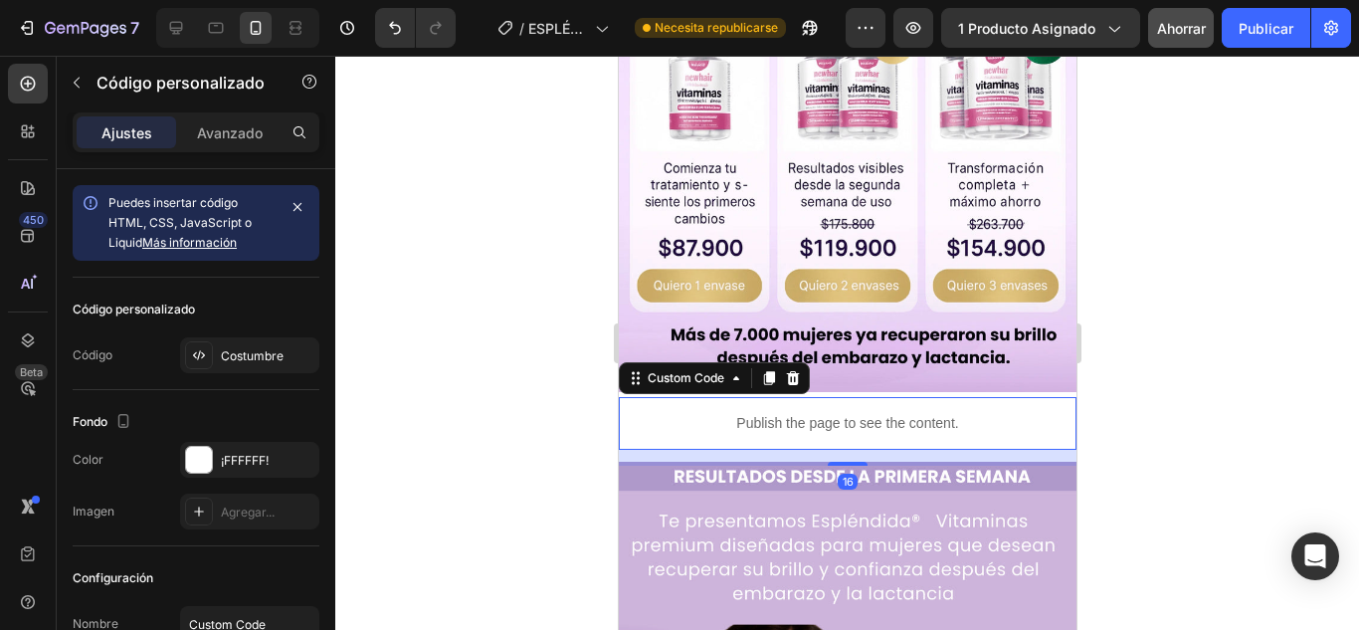
click at [1132, 346] on div at bounding box center [847, 343] width 1024 height 574
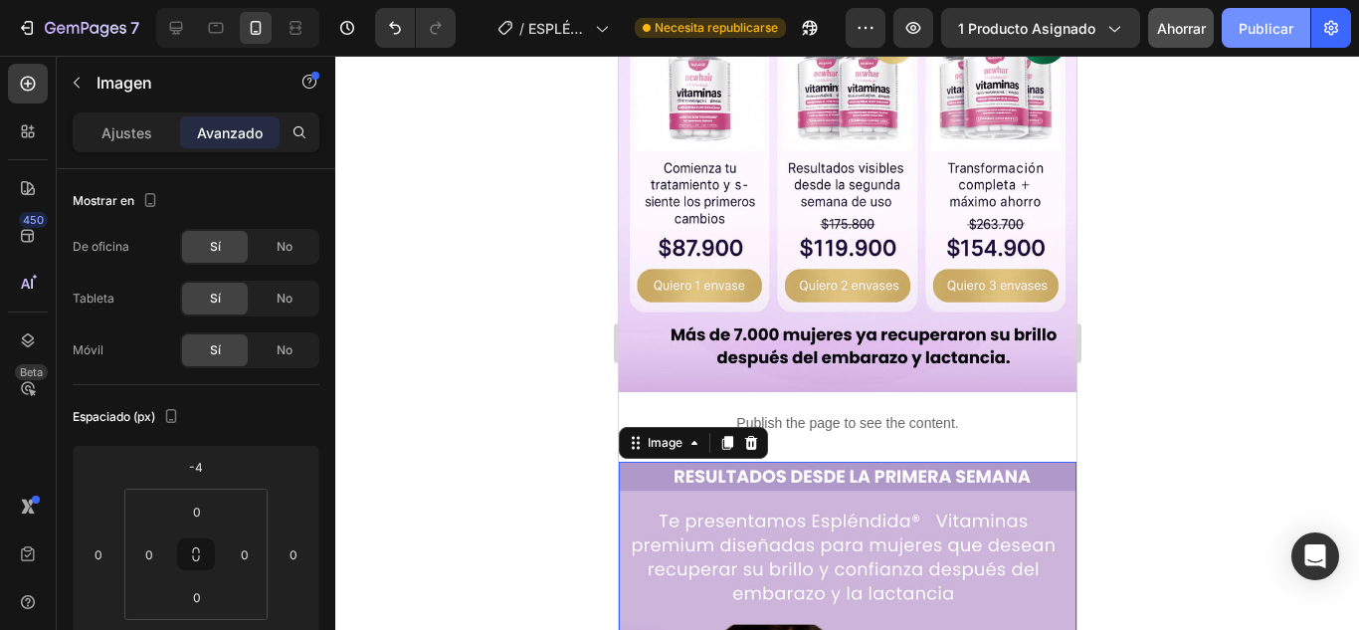
click at [1253, 32] on font "Publicar" at bounding box center [1265, 28] width 55 height 17
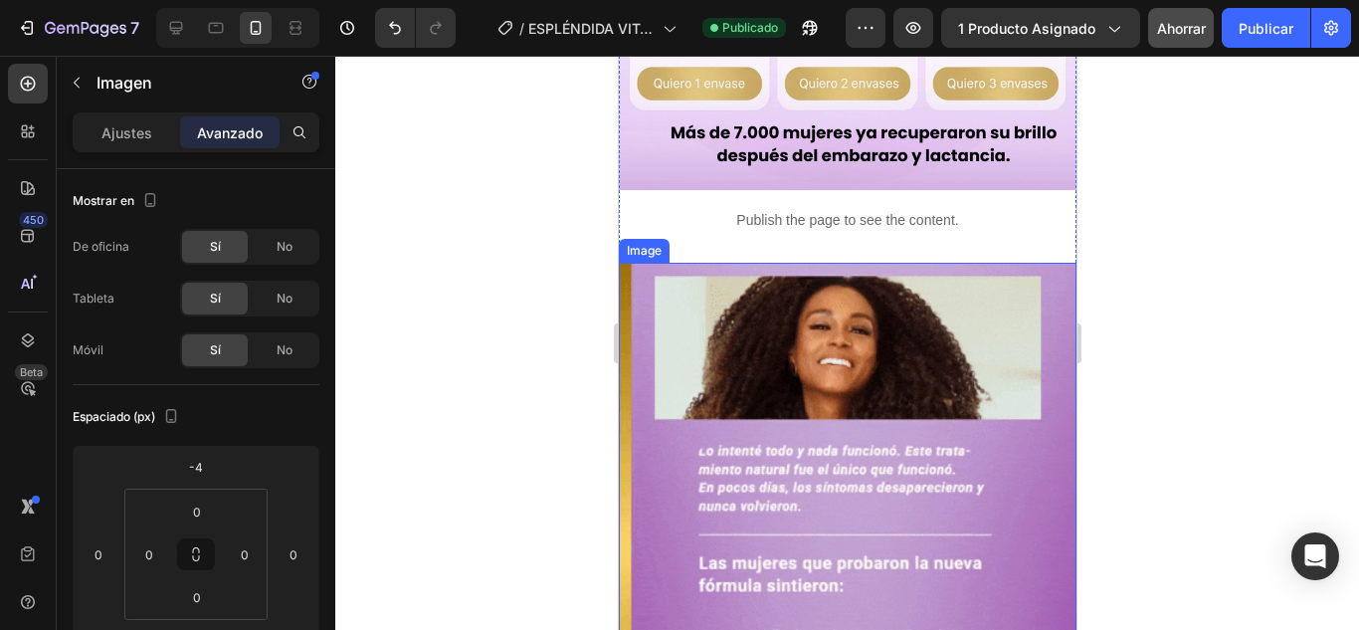
scroll to position [6317, 0]
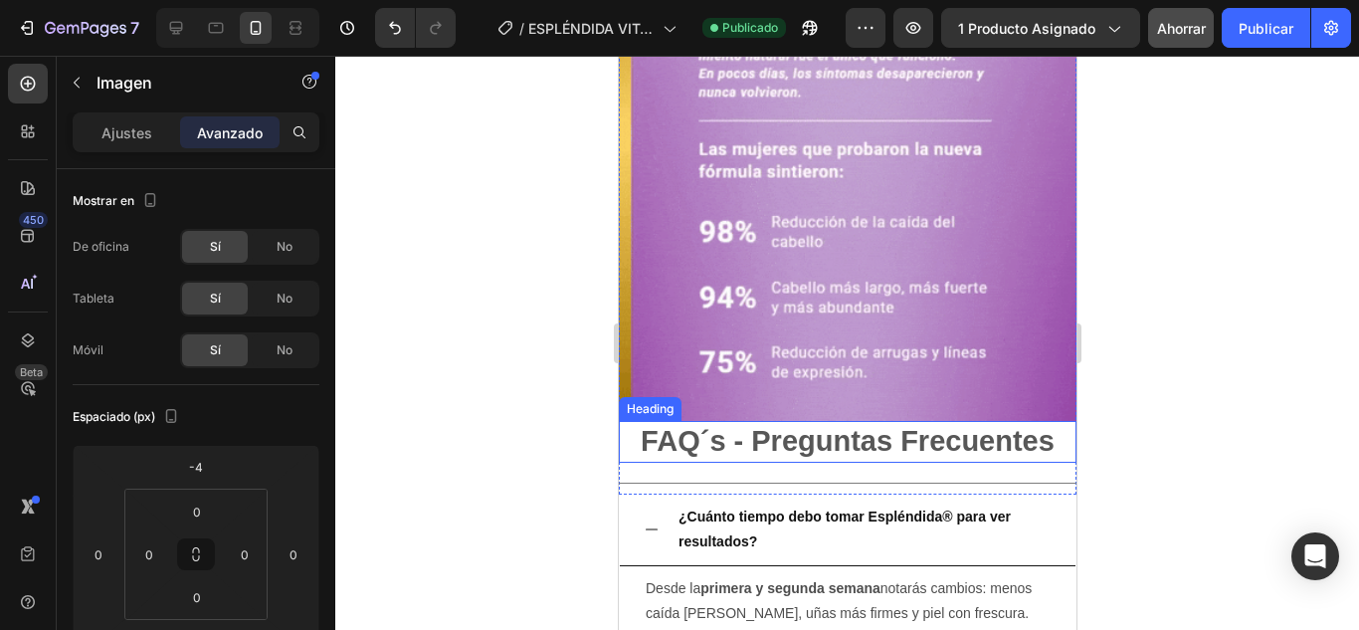
click at [914, 421] on h2 "FAQ´s - Preguntas Frecuentes" at bounding box center [847, 442] width 458 height 42
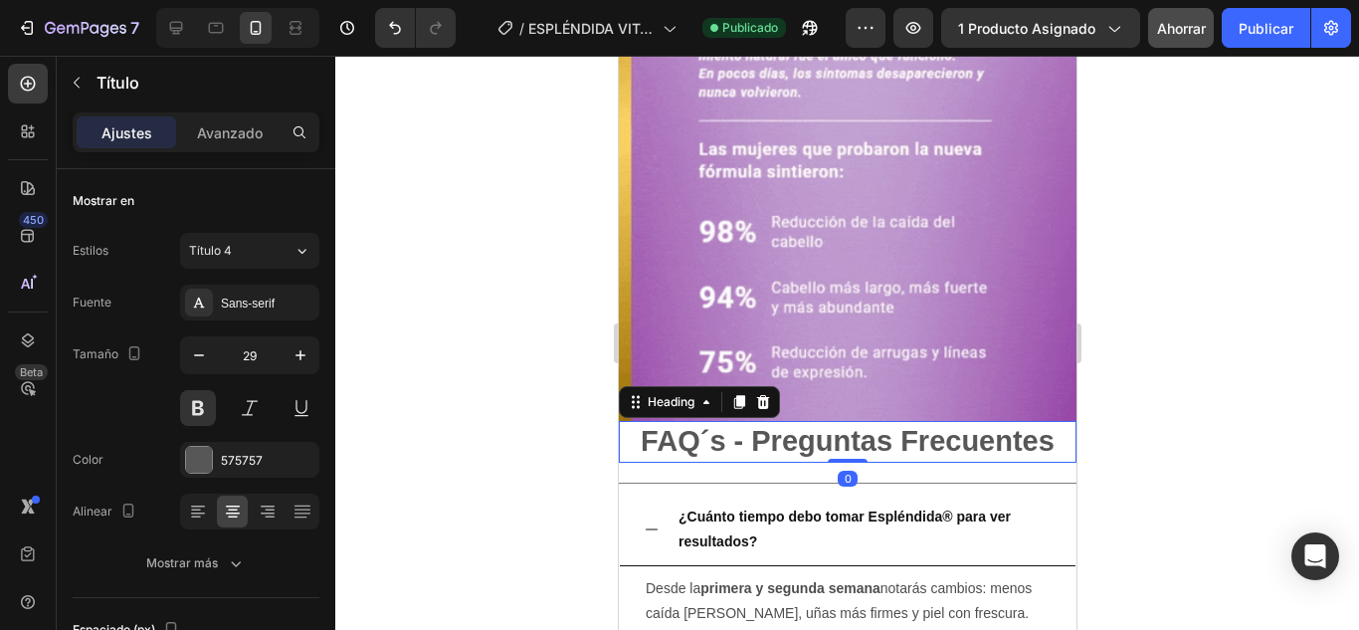
click at [914, 421] on h2 "FAQ´s - Preguntas Frecuentes" at bounding box center [847, 442] width 458 height 42
click at [914, 423] on p "FAQ´s - Preguntas Frecuentes" at bounding box center [847, 442] width 454 height 38
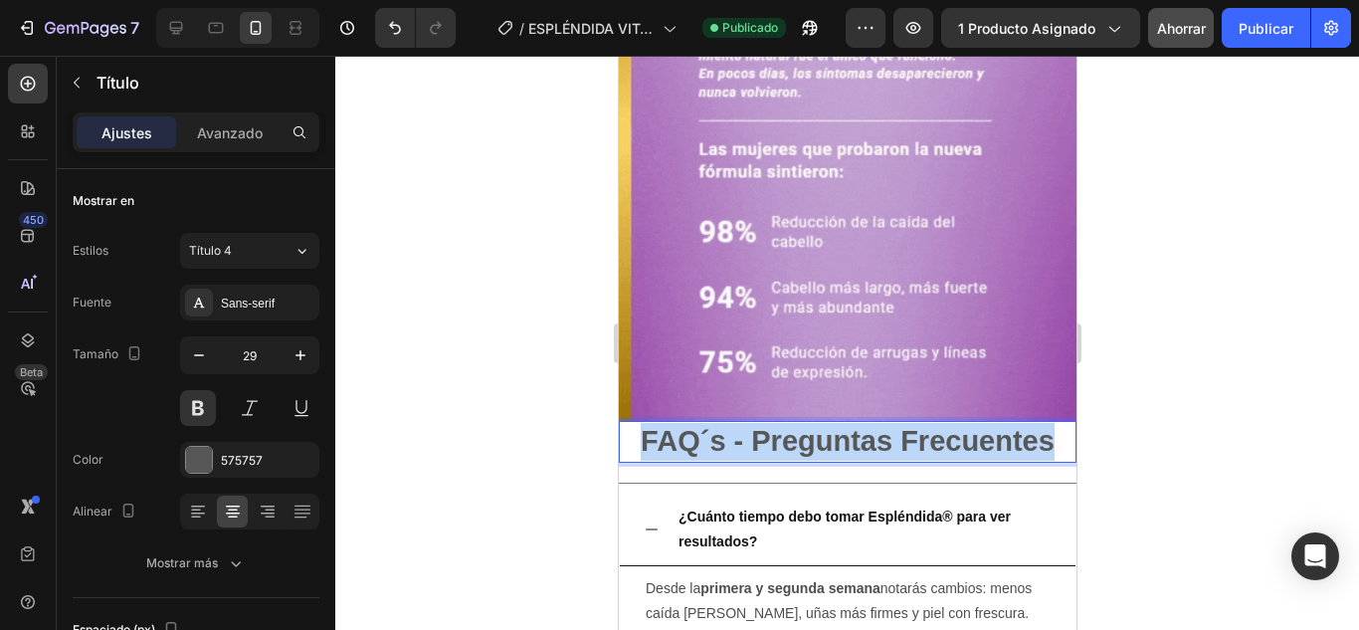
click at [914, 423] on p "FAQ´s - Preguntas Frecuentes" at bounding box center [847, 442] width 454 height 38
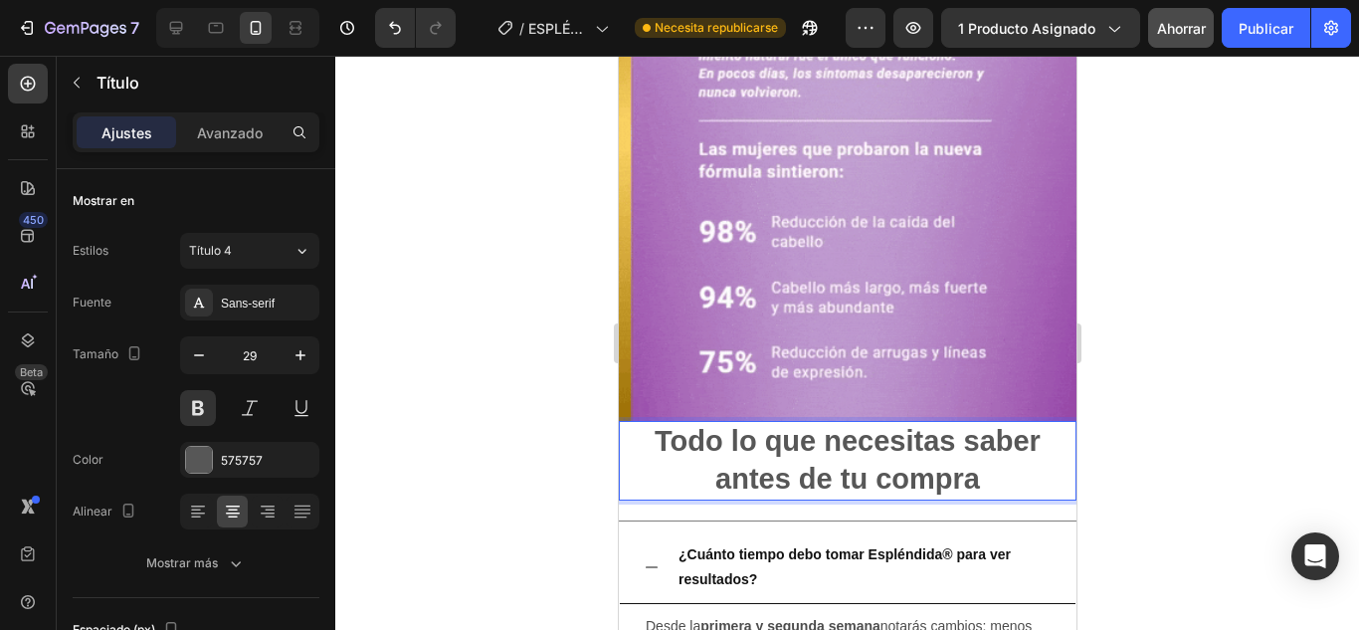
click at [643, 423] on p "Todo lo que necesitas saber antes de tu compra" at bounding box center [847, 460] width 454 height 75
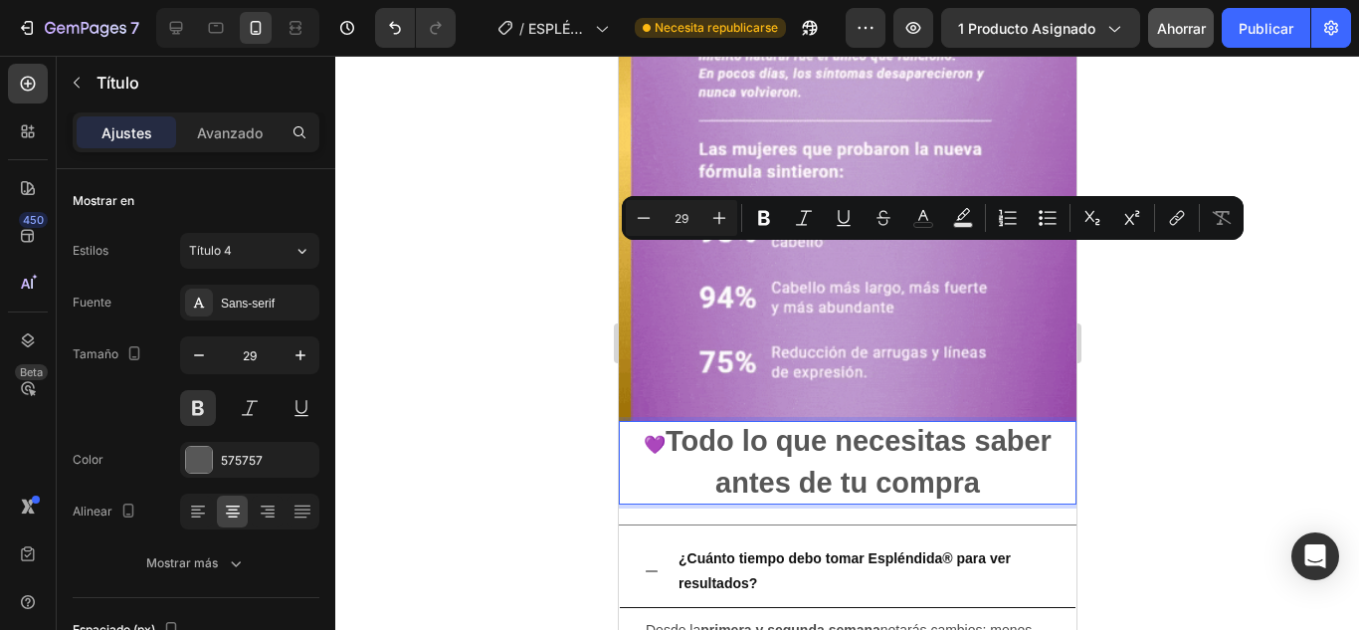
drag, startPoint x: 983, startPoint y: 305, endPoint x: 649, endPoint y: 269, distance: 336.2
click at [649, 423] on p "💜 Todo lo que necesitas saber antes de tu compra" at bounding box center [847, 462] width 454 height 79
click at [221, 237] on button "Título 4" at bounding box center [249, 251] width 139 height 36
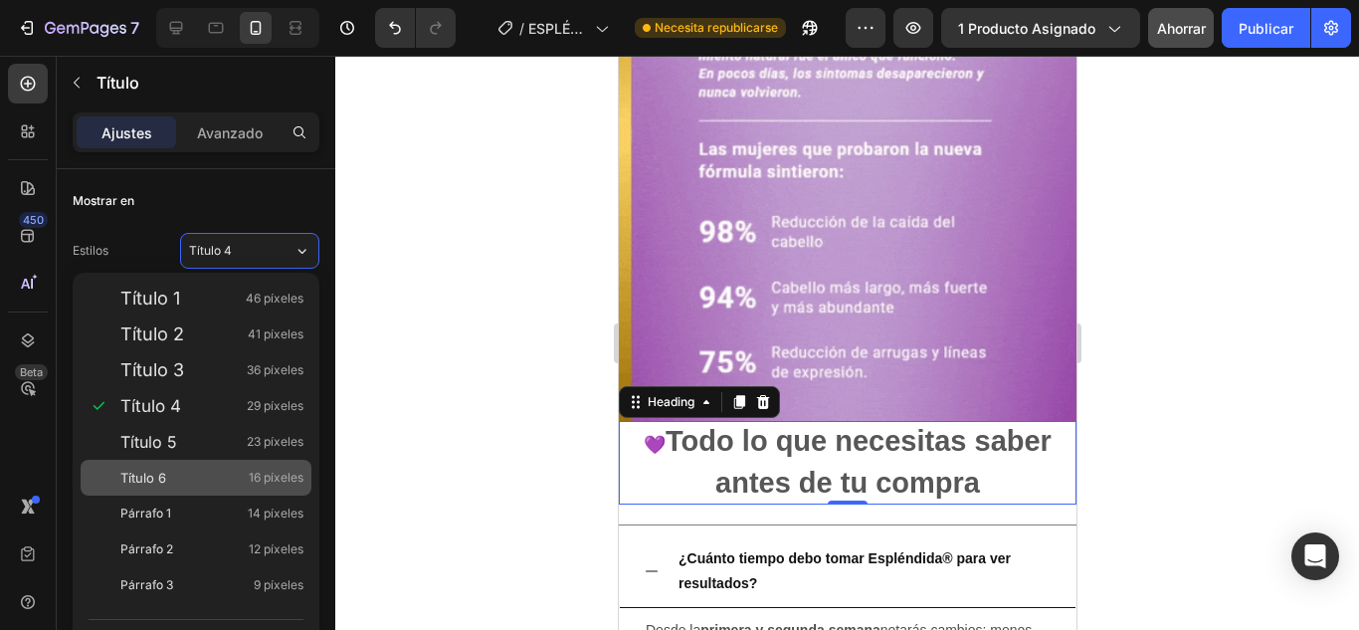
click at [249, 476] on font "16 píxeles" at bounding box center [276, 477] width 55 height 15
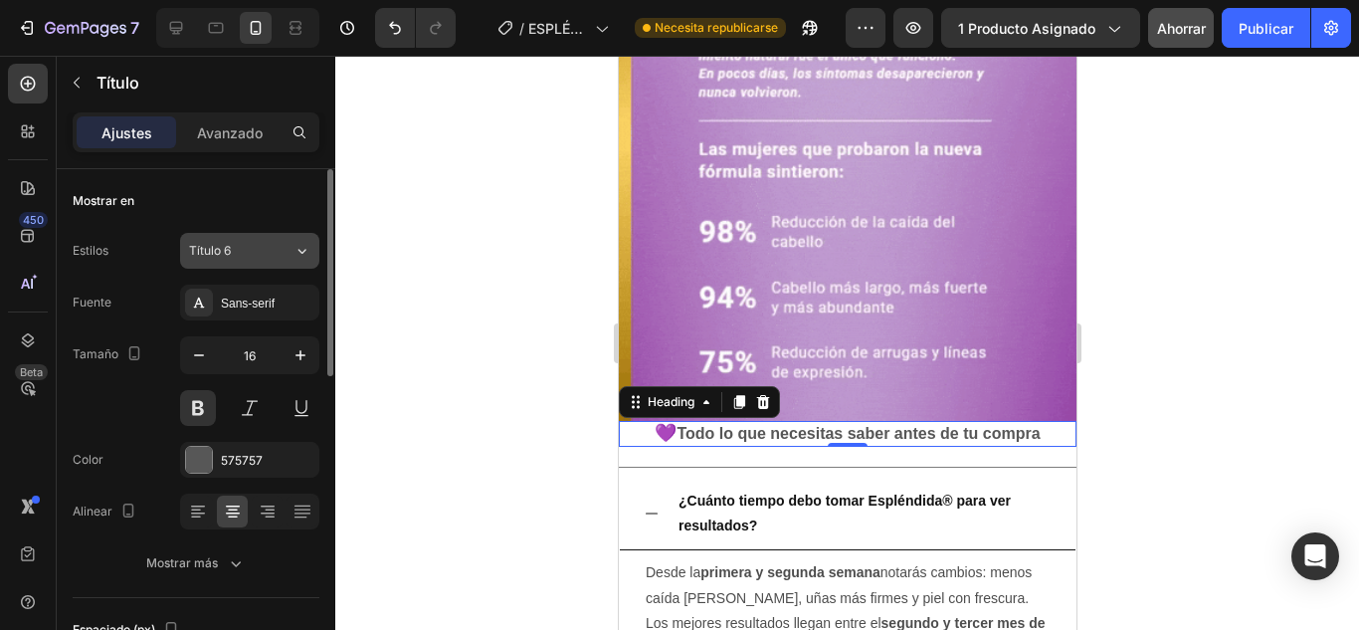
click at [277, 238] on button "Título 6" at bounding box center [249, 251] width 139 height 36
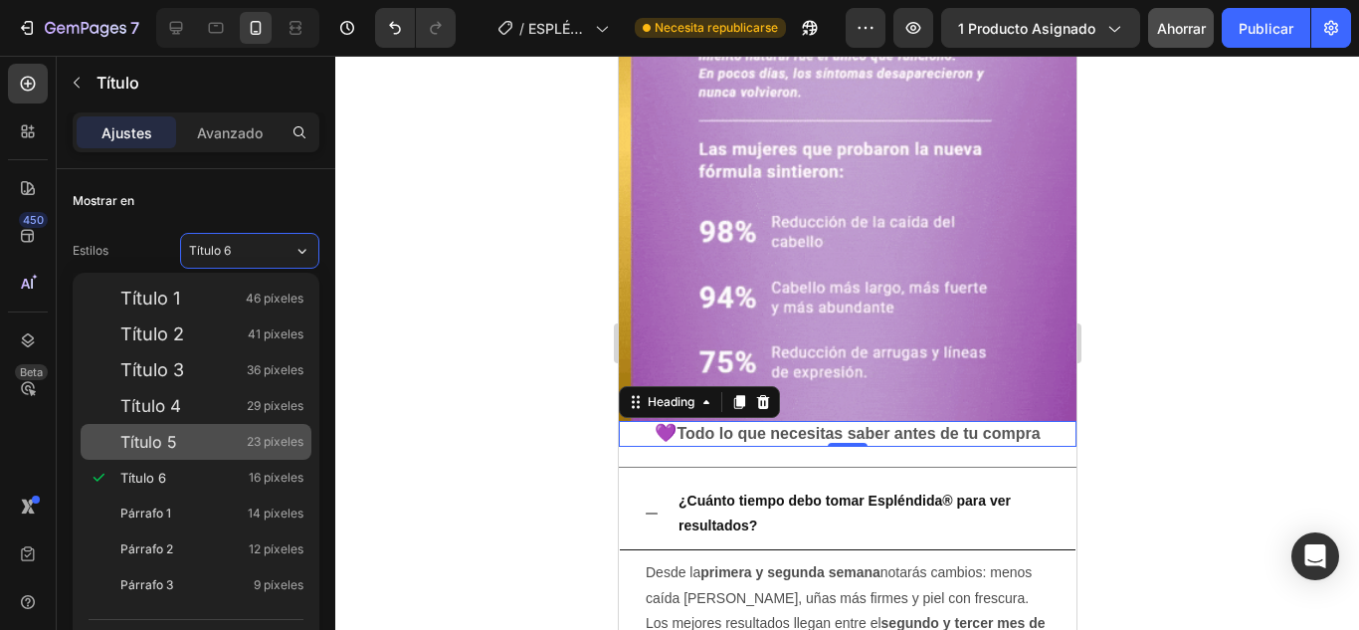
click at [234, 443] on div "Título 5 23 píxeles" at bounding box center [211, 442] width 183 height 20
type input "23"
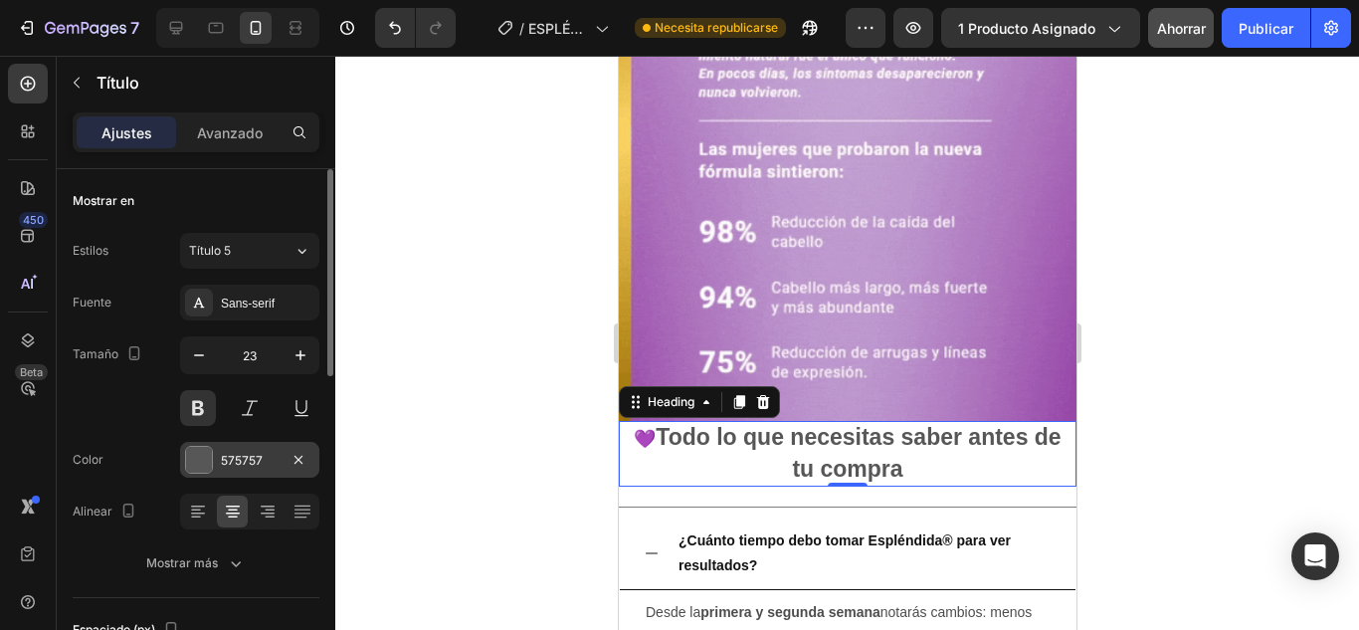
click at [201, 457] on div at bounding box center [199, 460] width 26 height 26
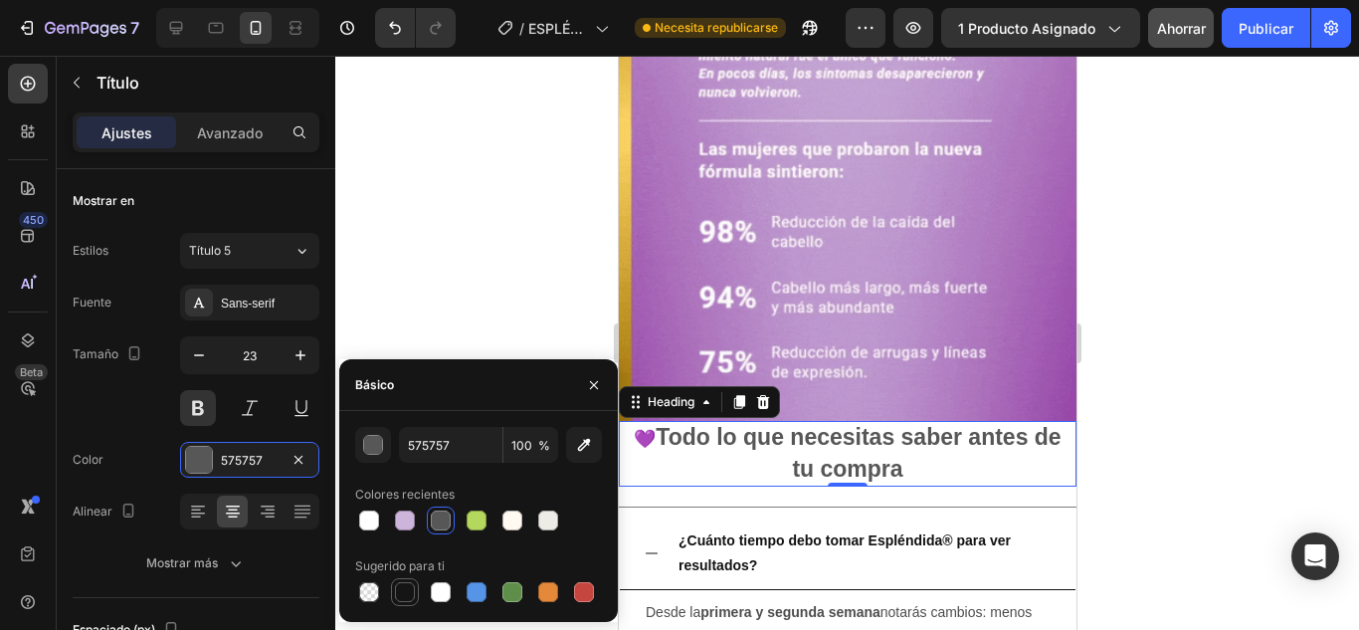
click at [403, 596] on div at bounding box center [405, 592] width 20 height 20
type input "151515"
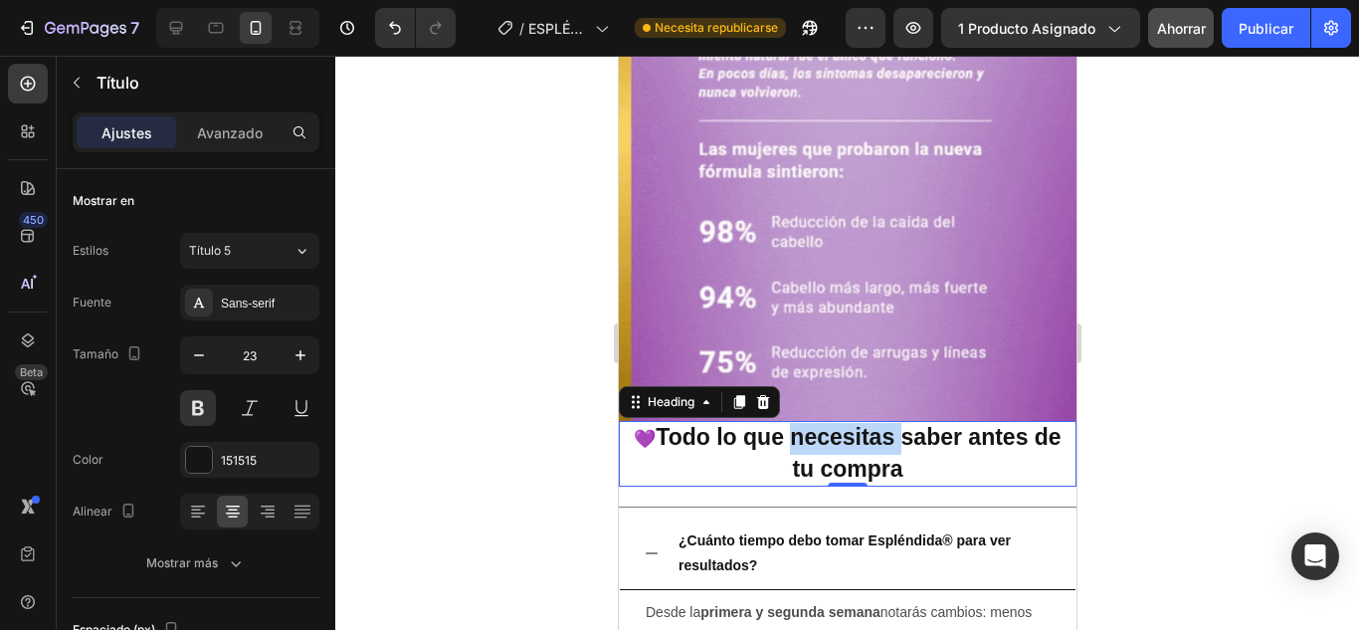
click at [858, 423] on p "💜 Todo lo que necesitas saber antes de tu compra" at bounding box center [847, 454] width 454 height 62
click at [1152, 379] on div at bounding box center [847, 343] width 1024 height 574
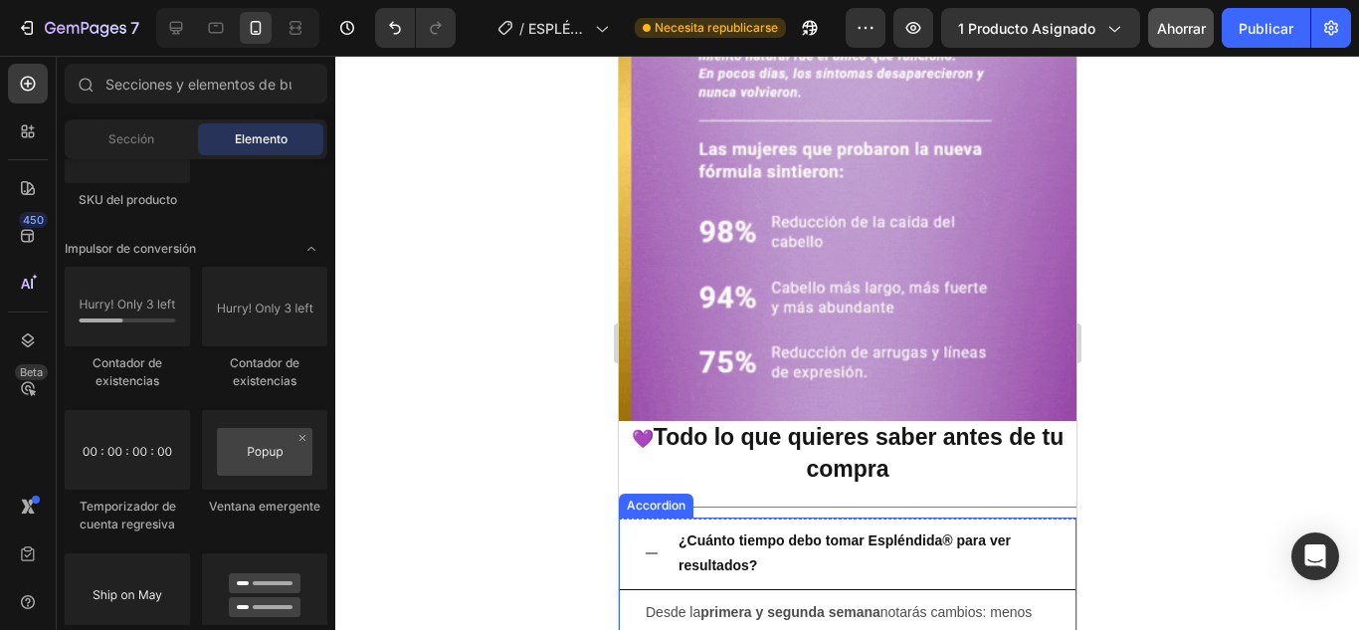
click at [653, 545] on icon at bounding box center [651, 553] width 16 height 16
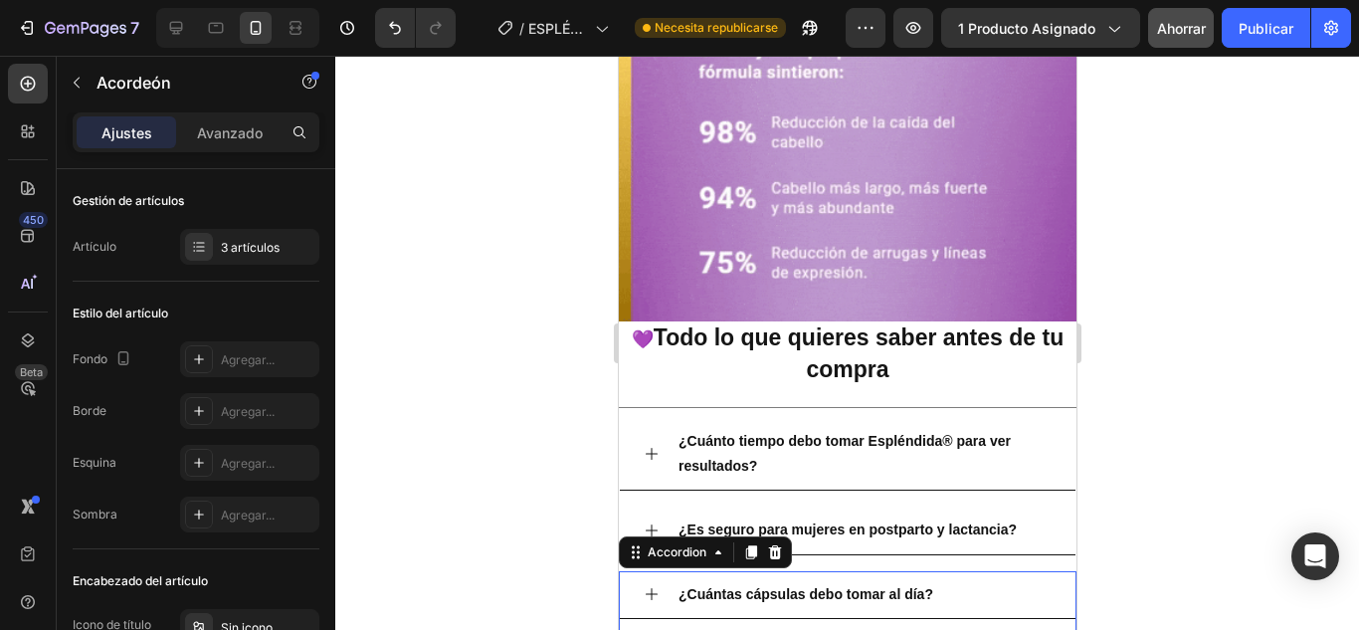
scroll to position [6516, 0]
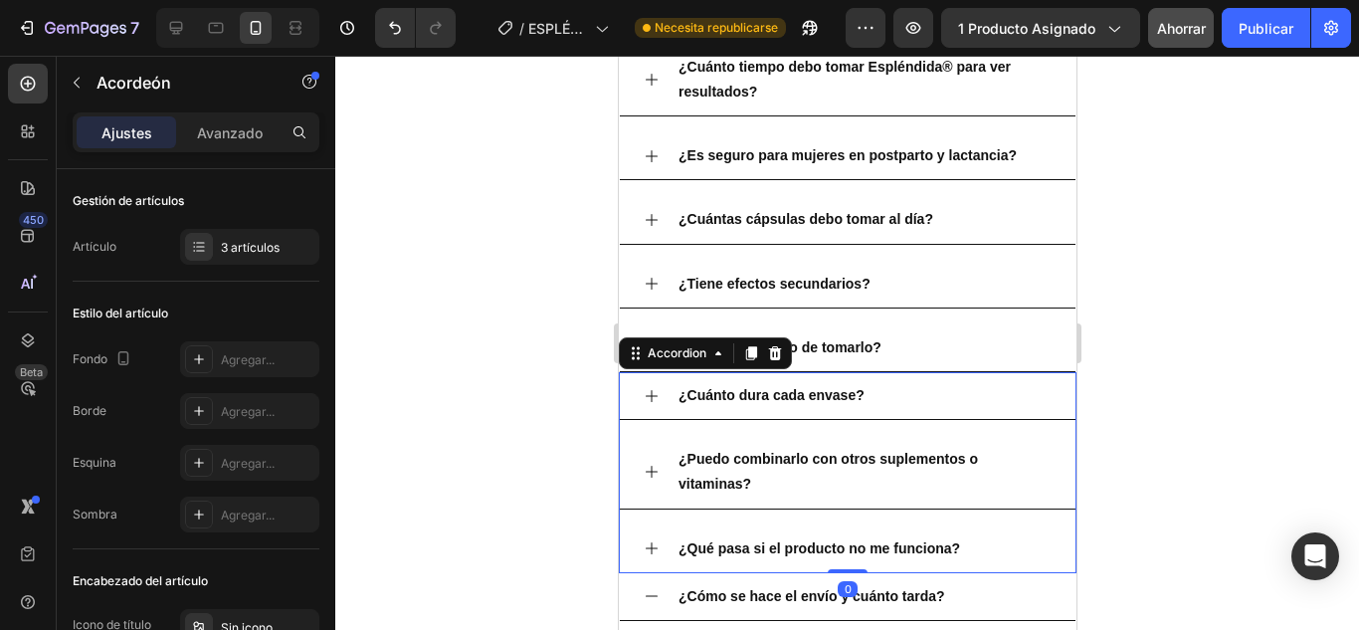
scroll to position [6616, 0]
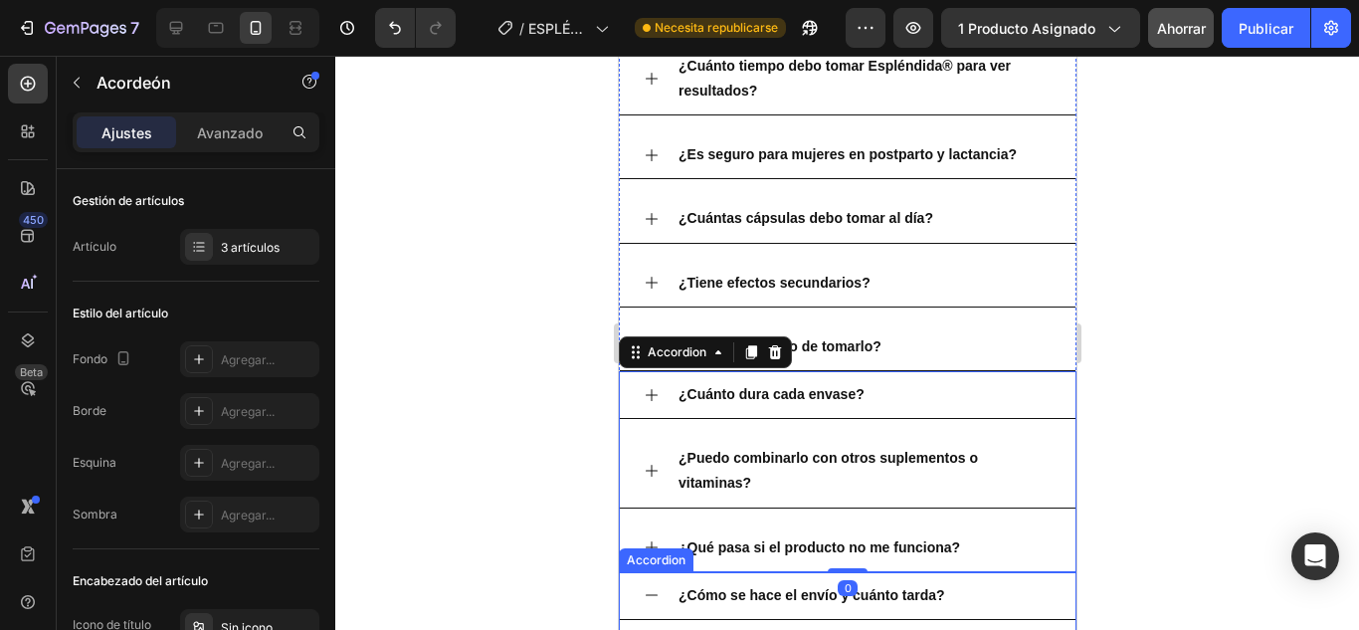
click at [649, 592] on icon at bounding box center [651, 595] width 16 height 16
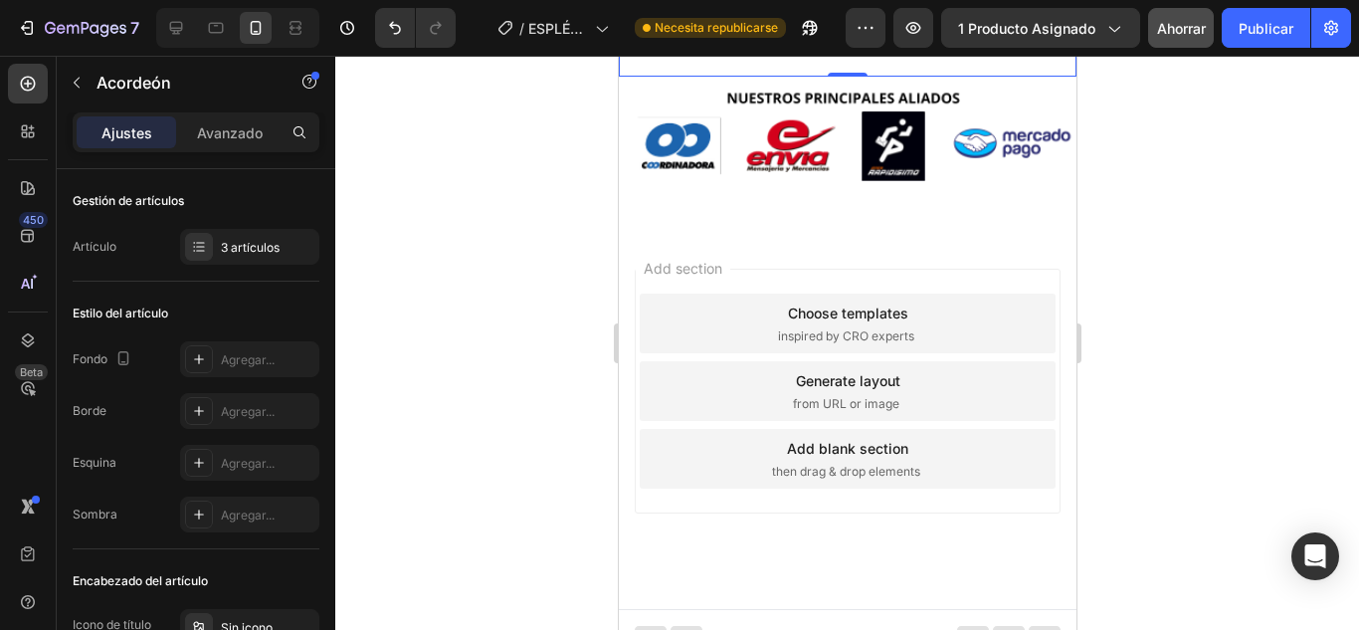
scroll to position [7213, 0]
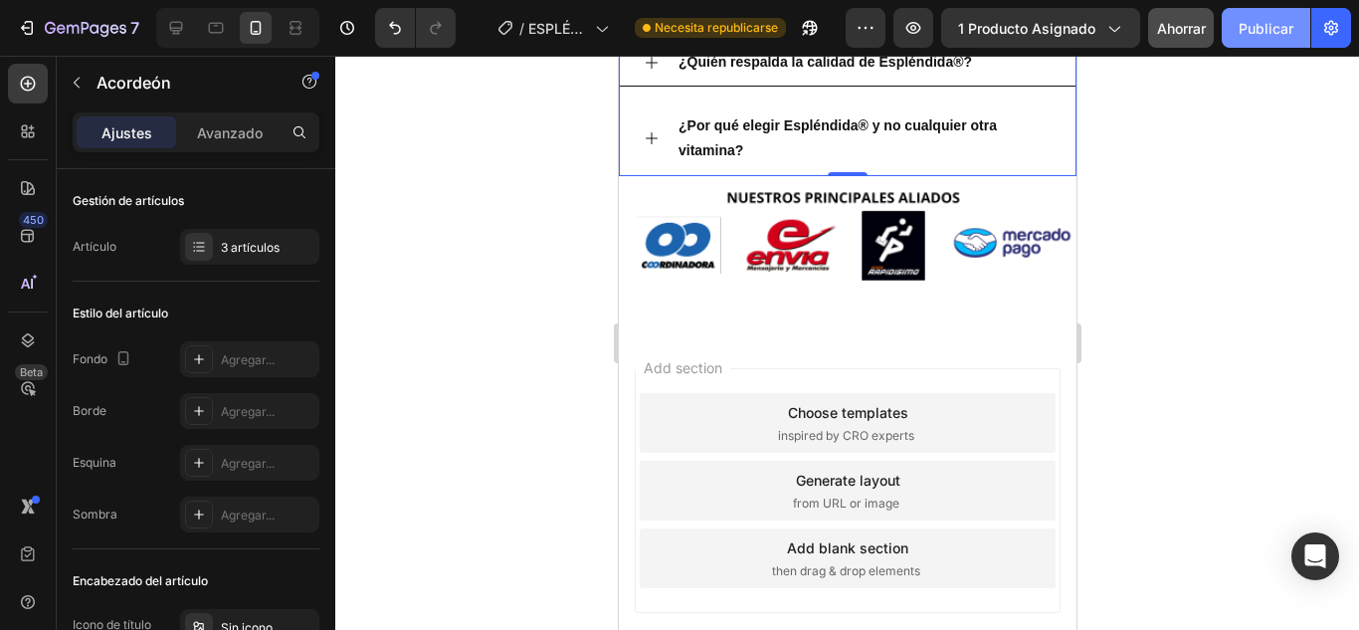
click at [1240, 33] on font "Publicar" at bounding box center [1265, 28] width 55 height 17
